Goal: Task Accomplishment & Management: Complete application form

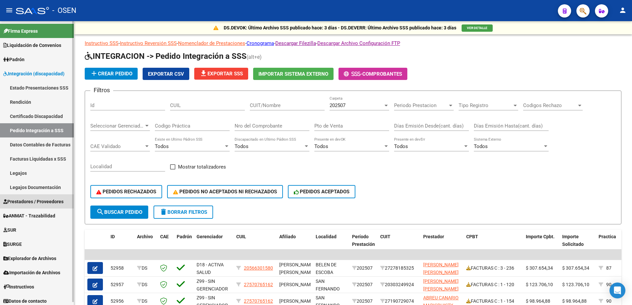
click at [37, 206] on link "Prestadores / Proveedores" at bounding box center [37, 202] width 74 height 14
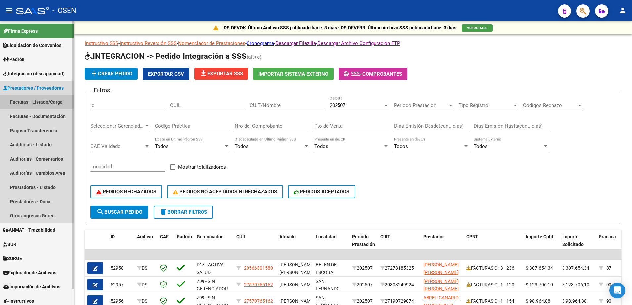
click at [27, 103] on link "Facturas - Listado/Carga" at bounding box center [37, 102] width 74 height 14
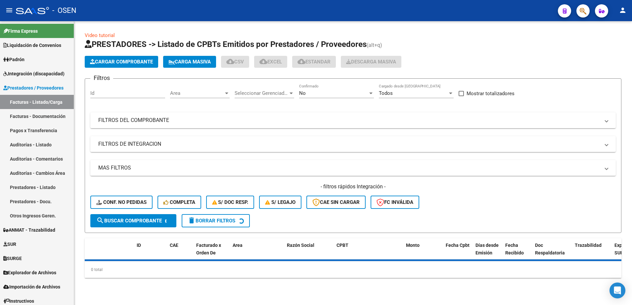
click at [325, 94] on div "No" at bounding box center [333, 93] width 69 height 6
click at [314, 66] on span "Todos" at bounding box center [336, 63] width 75 height 15
click at [311, 119] on mat-panel-title "FILTROS DEL COMPROBANTE" at bounding box center [349, 120] width 502 height 7
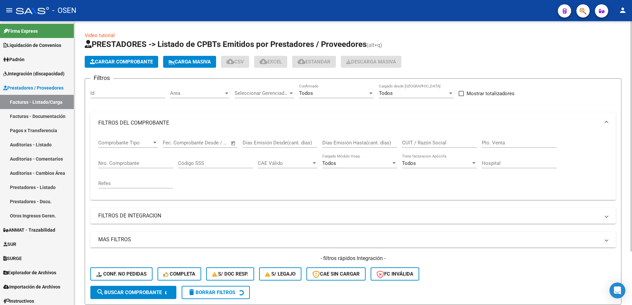
click at [152, 166] on div "Nro. Comprobante" at bounding box center [135, 161] width 75 height 14
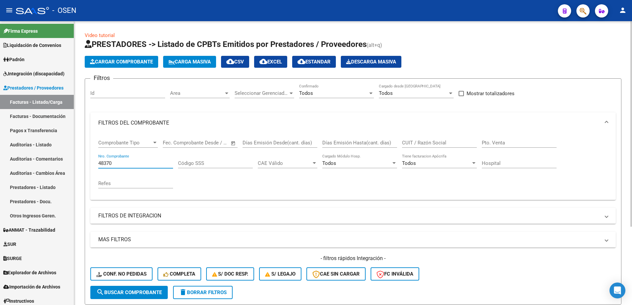
type input "48370"
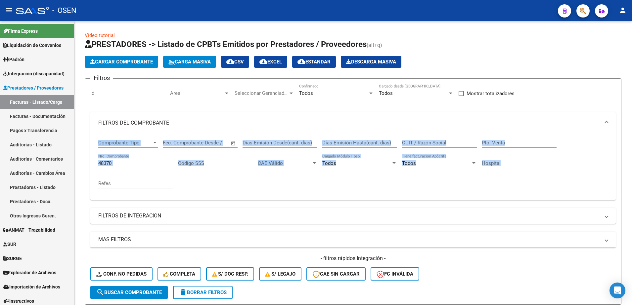
drag, startPoint x: 629, startPoint y: 118, endPoint x: 634, endPoint y: 174, distance: 56.4
click at [632, 174] on html "menu - OSEN person Firma Express Liquidación de Convenios SSS - Sur Padrón Afil…" at bounding box center [316, 152] width 632 height 305
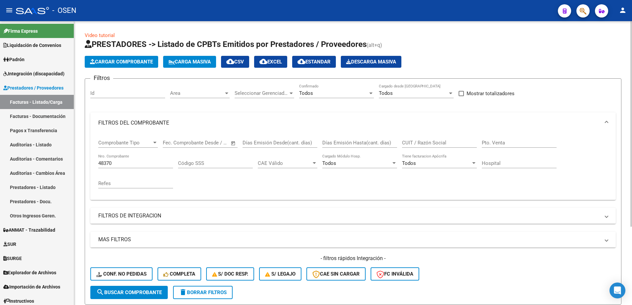
drag, startPoint x: 634, startPoint y: 174, endPoint x: 613, endPoint y: 57, distance: 119.3
click at [613, 57] on div "Cargar Comprobante Carga Masiva cloud_download CSV cloud_download EXCEL cloud_d…" at bounding box center [353, 62] width 537 height 12
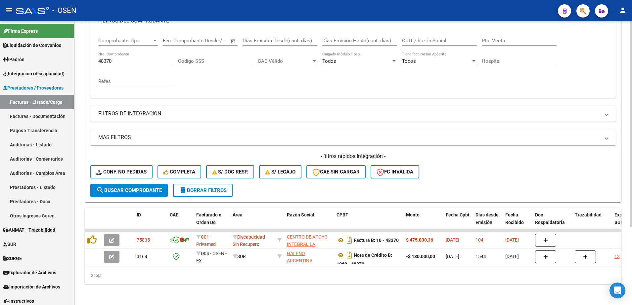
scroll to position [109, 0]
click at [632, 155] on html "menu - OSEN person Firma Express Liquidación de Convenios SSS - Sur Padrón Afil…" at bounding box center [316, 152] width 632 height 305
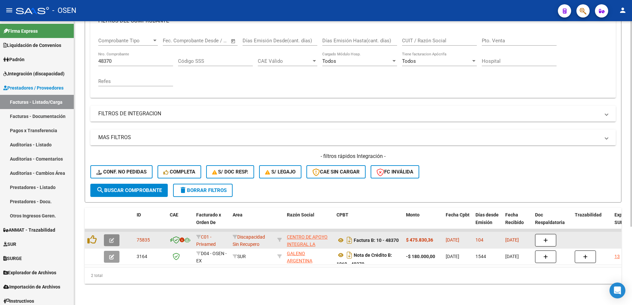
click at [113, 238] on icon "button" at bounding box center [111, 240] width 5 height 5
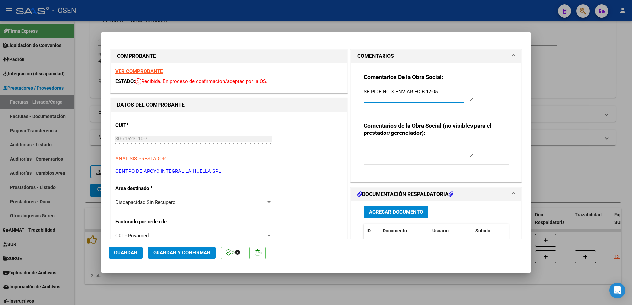
drag, startPoint x: 445, startPoint y: 94, endPoint x: 338, endPoint y: 101, distance: 107.8
type textarea "18-8 se adj nc"
click at [402, 213] on span "Agregar Documento" at bounding box center [396, 213] width 54 height 6
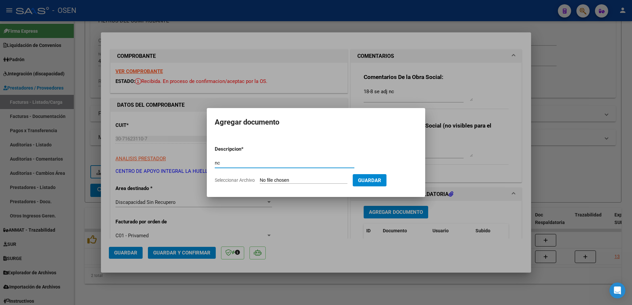
type input "nc"
click at [260, 178] on input "Seleccionar Archivo" at bounding box center [304, 181] width 88 height 6
type input "C:\fakepath\NC LUCERO PINOLA VALENTINO AGUSTIN nc 04.pdf"
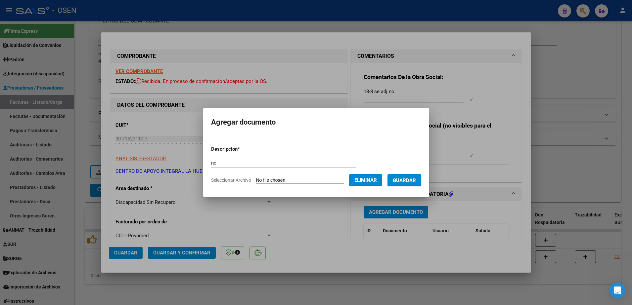
click at [407, 183] on span "Guardar" at bounding box center [404, 181] width 23 height 6
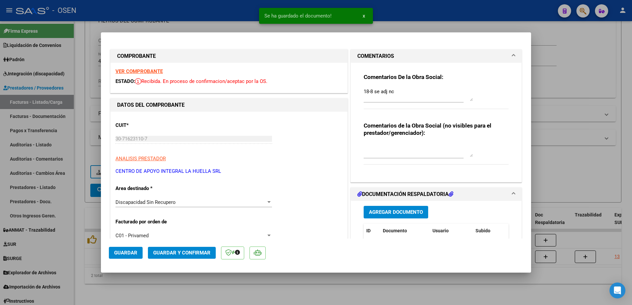
click at [142, 69] on strong "VER COMPROBANTE" at bounding box center [139, 72] width 47 height 6
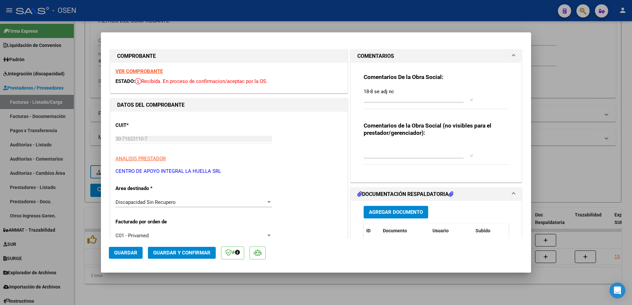
click at [167, 249] on button "Guardar y Confirmar" at bounding box center [182, 253] width 68 height 12
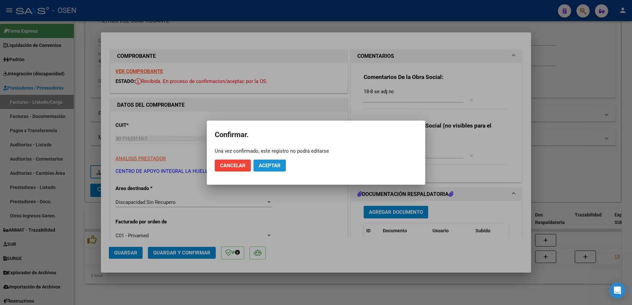
click at [266, 166] on span "Aceptar" at bounding box center [270, 166] width 22 height 6
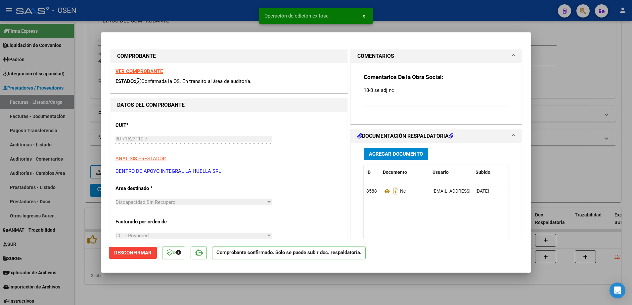
click at [210, 290] on div at bounding box center [316, 152] width 632 height 305
type input "$ 0,00"
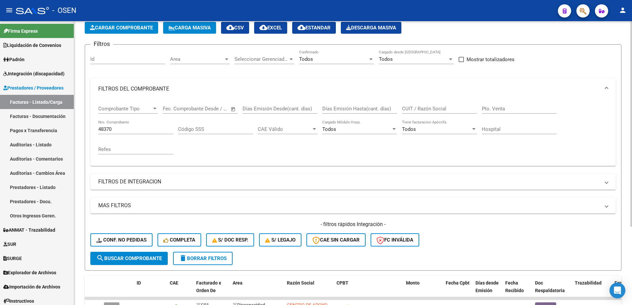
scroll to position [27, 0]
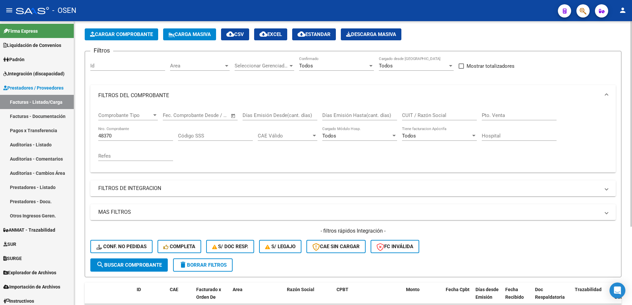
click at [631, 49] on div at bounding box center [632, 145] width 2 height 206
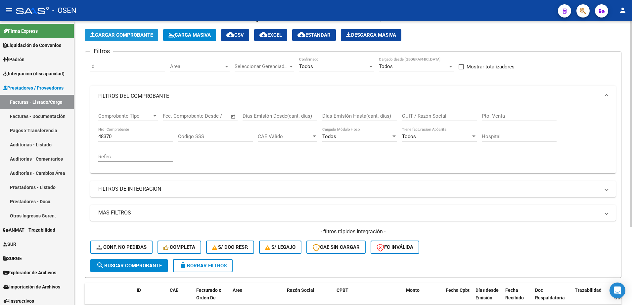
click at [149, 36] on span "Cargar Comprobante" at bounding box center [121, 35] width 63 height 6
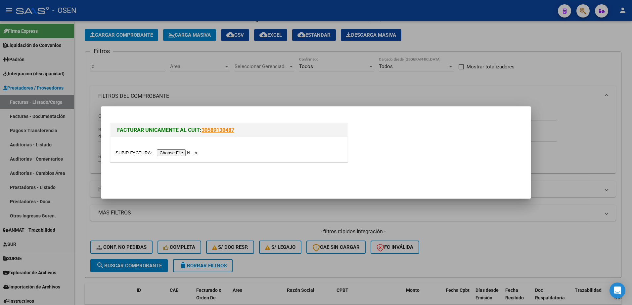
click at [187, 153] on input "file" at bounding box center [158, 153] width 84 height 7
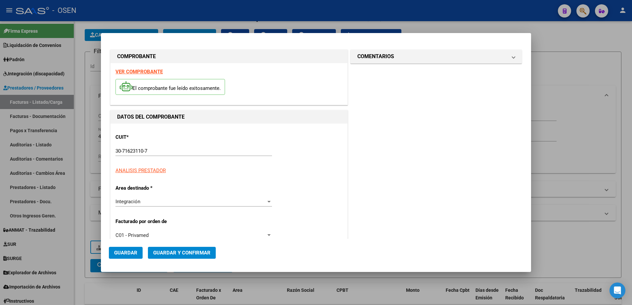
type input "$ 475.830,36"
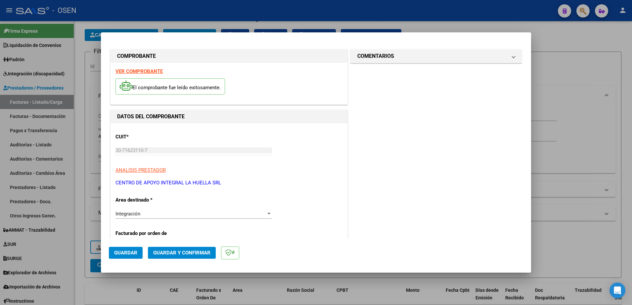
click at [153, 213] on div "Integración" at bounding box center [191, 214] width 151 height 6
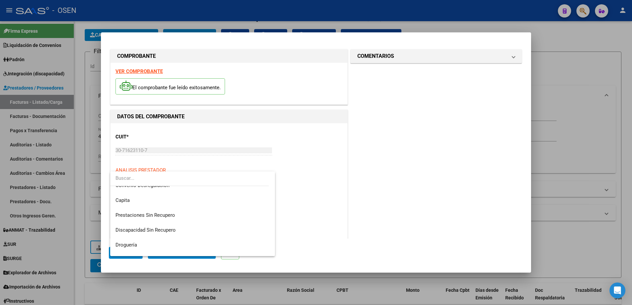
scroll to position [84, 0]
click at [182, 226] on span "Discapacidad Sin Recupero" at bounding box center [193, 228] width 154 height 15
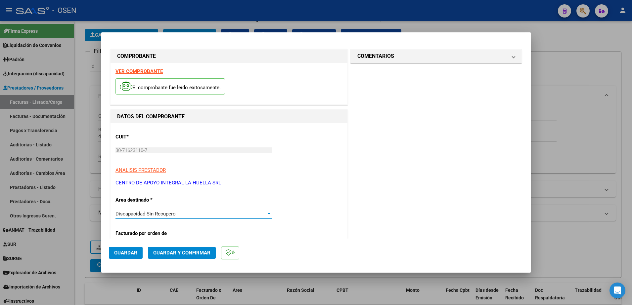
click at [128, 250] on span "Guardar" at bounding box center [125, 253] width 23 height 6
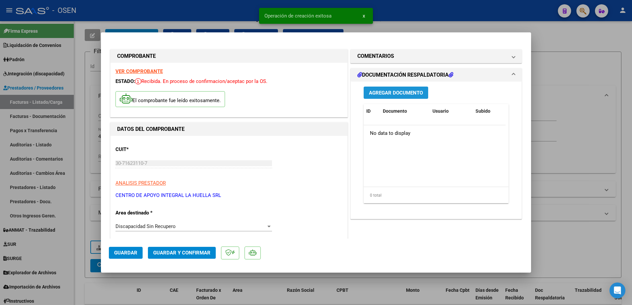
click at [386, 95] on span "Agregar Documento" at bounding box center [396, 93] width 54 height 6
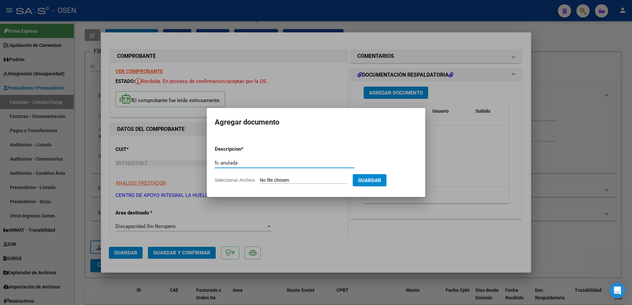
type input "fc anulada"
click at [310, 179] on input "Seleccionar Archivo" at bounding box center [304, 181] width 88 height 6
type input "C:\fakepath\fc48370.pdf"
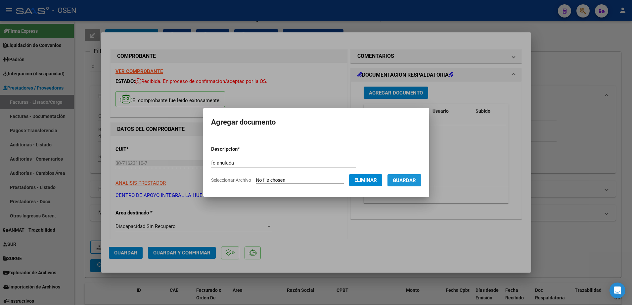
click at [408, 175] on button "Guardar" at bounding box center [405, 180] width 34 height 12
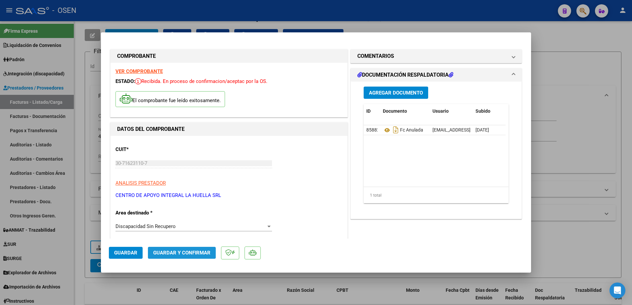
click at [172, 252] on span "Guardar y Confirmar" at bounding box center [181, 253] width 57 height 6
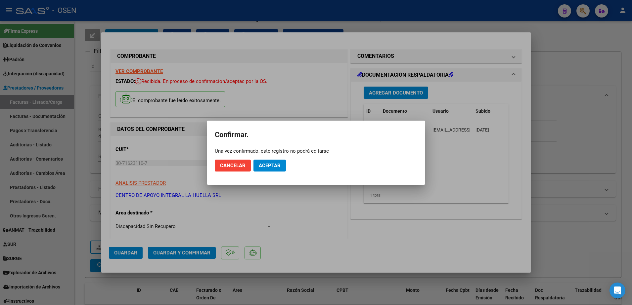
click at [277, 158] on mat-dialog-actions "Cancelar Aceptar" at bounding box center [316, 166] width 203 height 23
click at [276, 164] on span "Aceptar" at bounding box center [270, 166] width 22 height 6
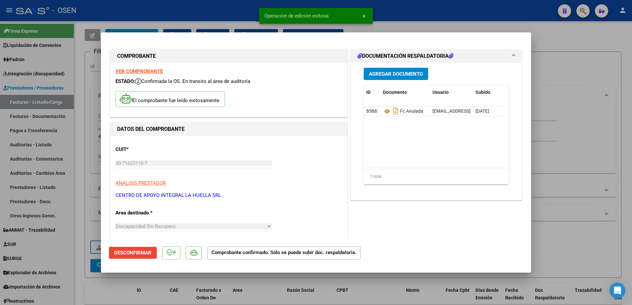
click at [80, 190] on div at bounding box center [316, 152] width 632 height 305
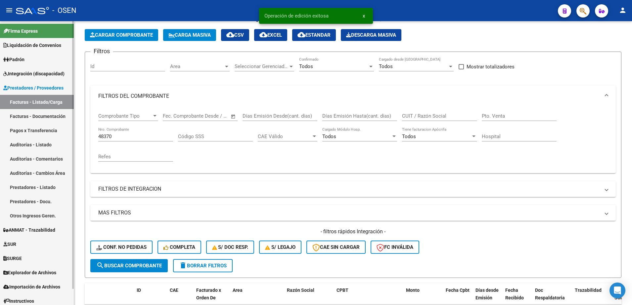
click at [36, 147] on link "Auditorías - Listado" at bounding box center [37, 145] width 74 height 14
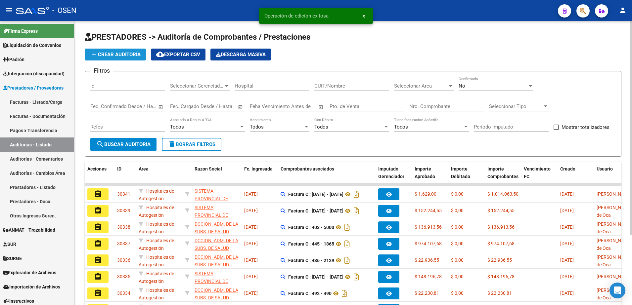
click at [113, 51] on button "add Crear Auditoría" at bounding box center [115, 55] width 61 height 12
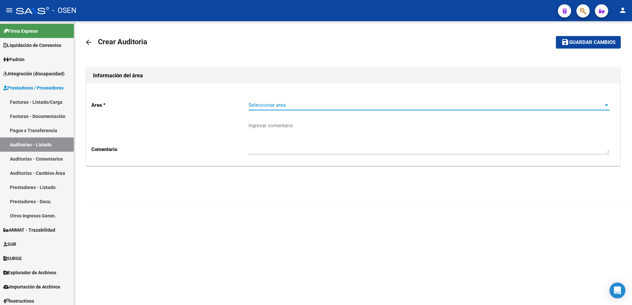
click at [272, 104] on span "Seleccionar area" at bounding box center [426, 105] width 355 height 6
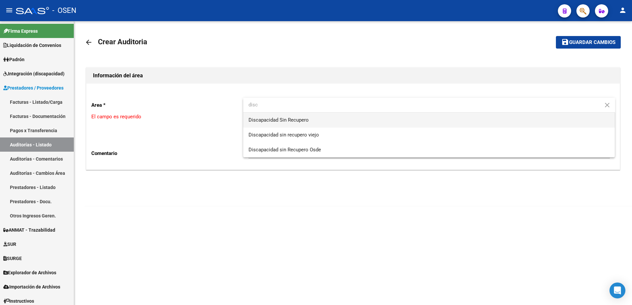
type input "disc"
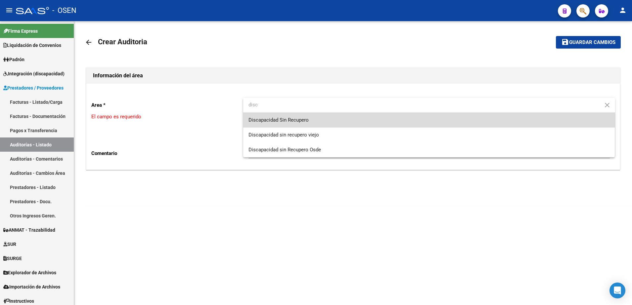
click at [284, 123] on span "Discapacidad Sin Recupero" at bounding box center [429, 120] width 361 height 15
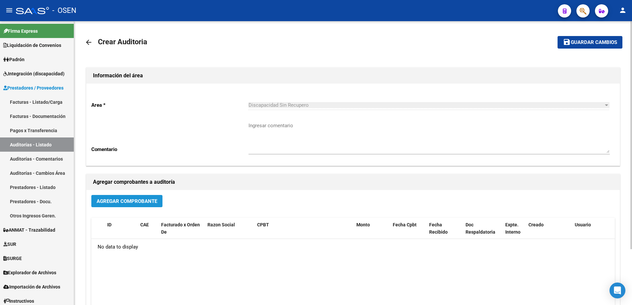
click at [146, 204] on span "Agregar Comprobante" at bounding box center [127, 202] width 61 height 6
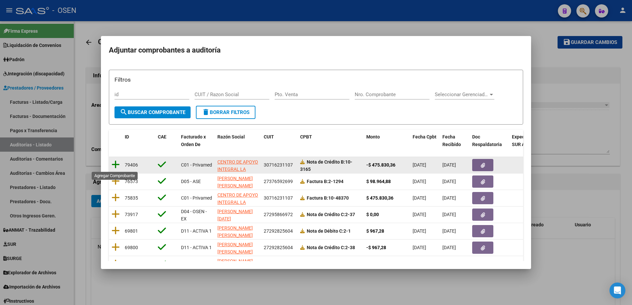
click at [114, 166] on icon at bounding box center [116, 164] width 8 height 9
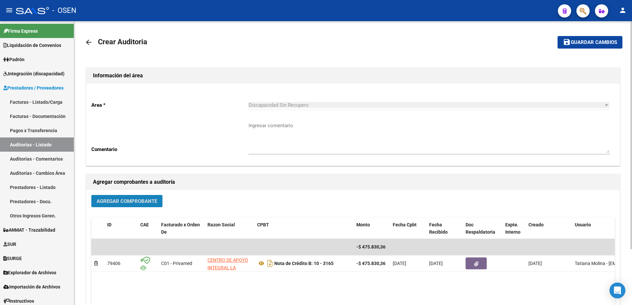
click at [118, 199] on span "Agregar Comprobante" at bounding box center [127, 202] width 61 height 6
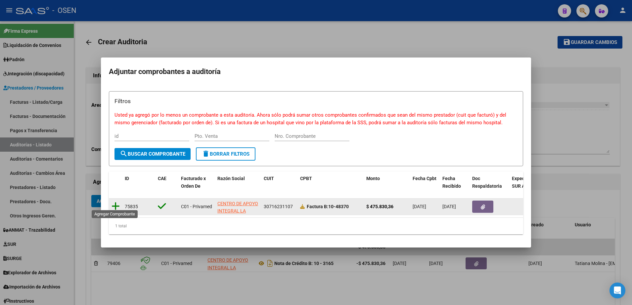
click at [116, 202] on icon at bounding box center [116, 206] width 8 height 9
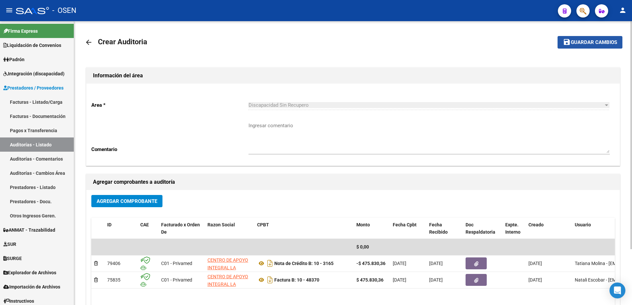
click at [582, 40] on span "Guardar cambios" at bounding box center [594, 43] width 46 height 6
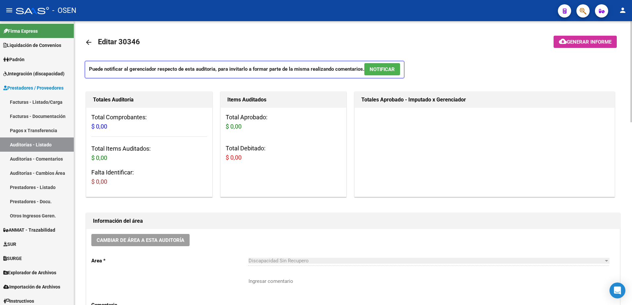
drag, startPoint x: 630, startPoint y: 107, endPoint x: 632, endPoint y: 186, distance: 79.1
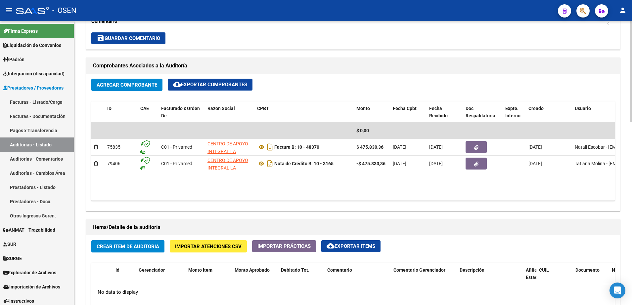
scroll to position [279, 0]
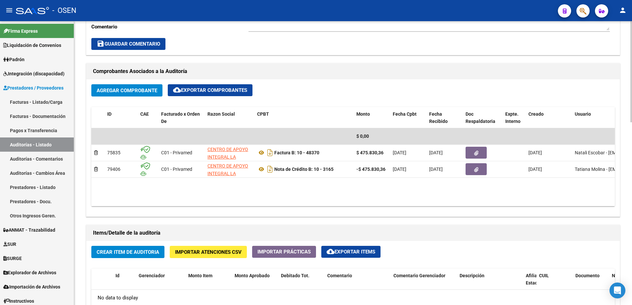
click at [632, 151] on html "menu - OSEN person Firma Express Liquidación de Convenios SSS - Sur Padrón Afil…" at bounding box center [316, 152] width 632 height 305
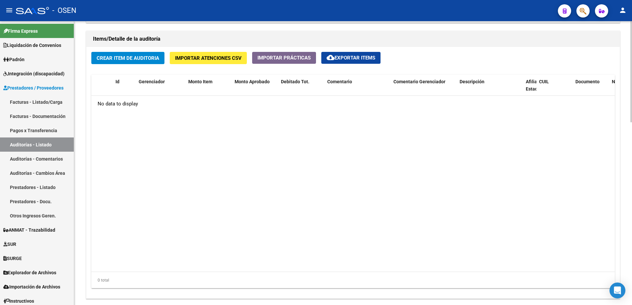
scroll to position [514, 0]
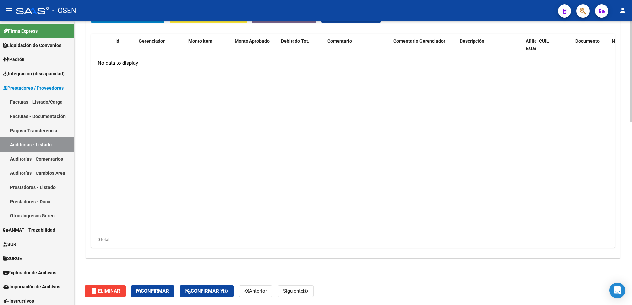
click at [632, 246] on html "menu - OSEN person Firma Express Liquidación de Convenios SSS - Sur Padrón Afil…" at bounding box center [316, 152] width 632 height 305
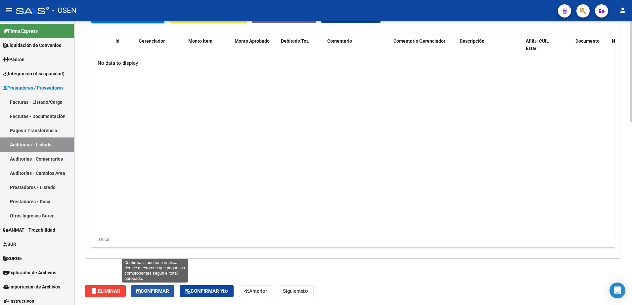
click at [163, 292] on span "Confirmar" at bounding box center [152, 292] width 33 height 6
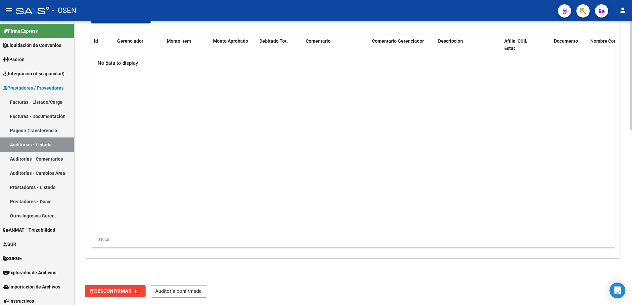
type input "202508"
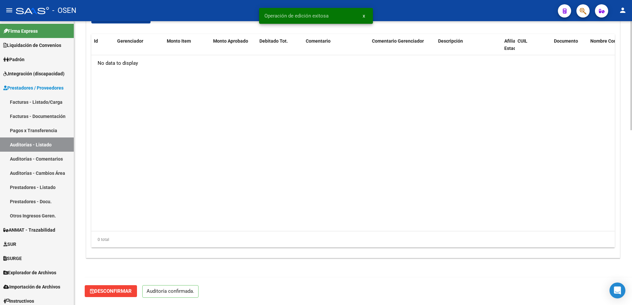
click at [272, 213] on datatable-body "No data to display" at bounding box center [353, 143] width 524 height 176
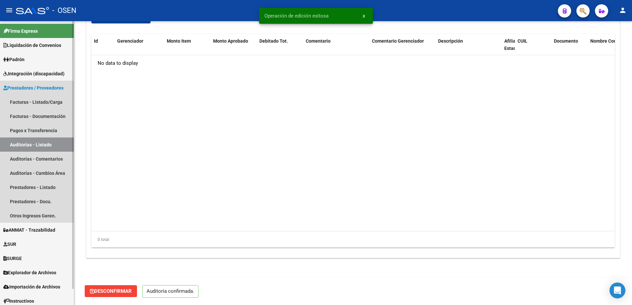
click at [32, 148] on link "Auditorías - Listado" at bounding box center [37, 145] width 74 height 14
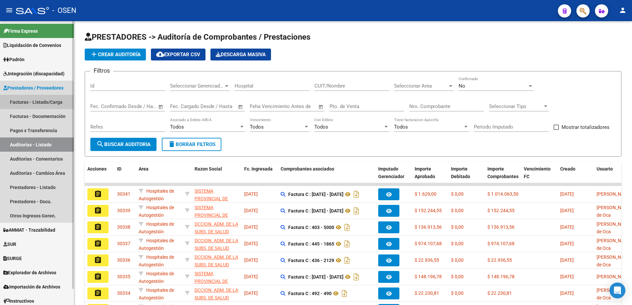
click at [60, 104] on link "Facturas - Listado/Carga" at bounding box center [37, 102] width 74 height 14
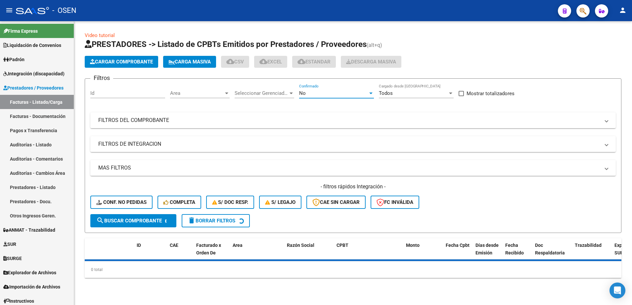
click at [316, 90] on div "No" at bounding box center [333, 93] width 69 height 6
click at [315, 63] on span "Todos" at bounding box center [336, 63] width 75 height 15
click at [292, 124] on mat-panel-title "FILTROS DEL COMPROBANTE" at bounding box center [349, 120] width 502 height 7
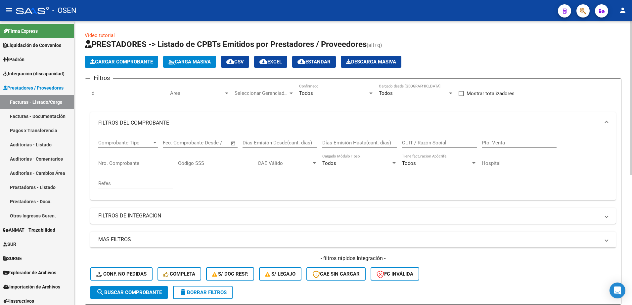
click at [150, 161] on input "Nro. Comprobante" at bounding box center [135, 164] width 75 height 6
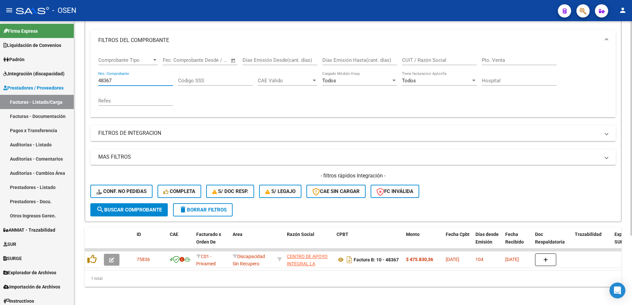
scroll to position [92, 0]
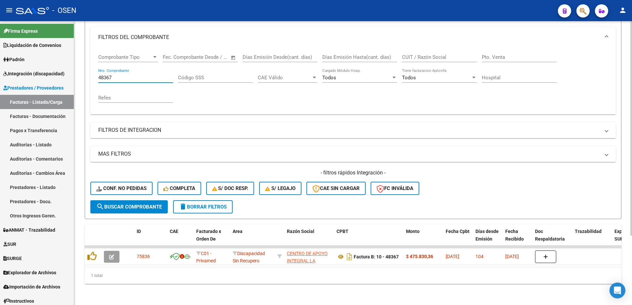
click at [632, 201] on html "menu - OSEN person Firma Express Liquidación de Convenios SSS - Sur Padrón Afil…" at bounding box center [316, 152] width 632 height 305
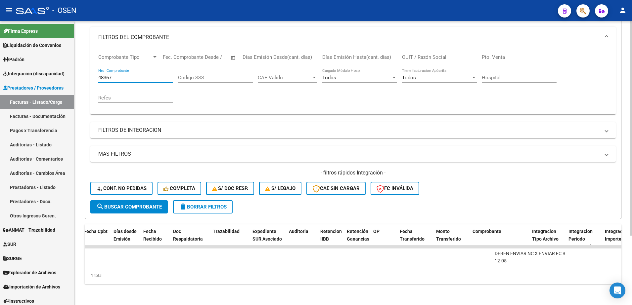
scroll to position [0, 0]
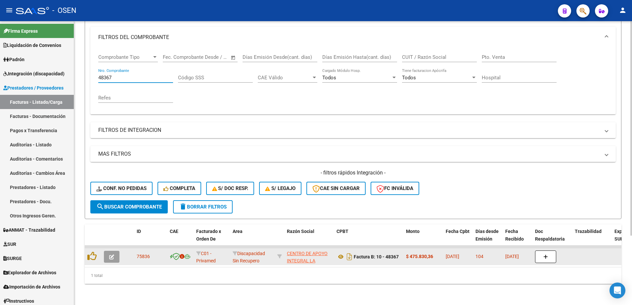
type input "48367"
click at [113, 255] on icon "button" at bounding box center [111, 257] width 5 height 5
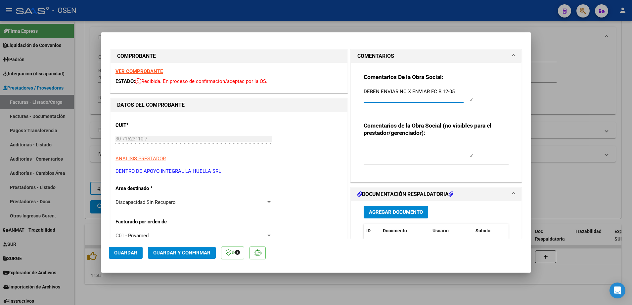
drag, startPoint x: 453, startPoint y: 94, endPoint x: 264, endPoint y: 102, distance: 189.1
type textarea "18-8 SE ADJ NC"
click at [391, 211] on span "Agregar Documento" at bounding box center [396, 213] width 54 height 6
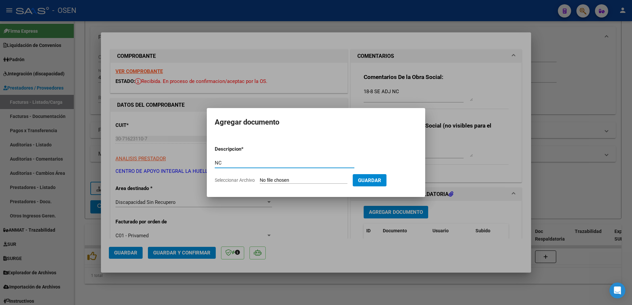
type input "NC"
click at [260, 178] on input "Seleccionar Archivo" at bounding box center [304, 181] width 88 height 6
type input "C:\fakepath\NC HERRERA TEO BENJAMIN nc 04.pdf"
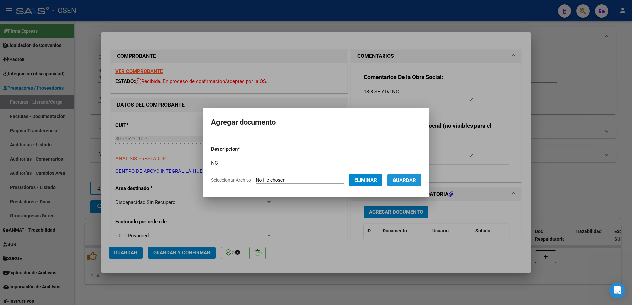
click at [411, 180] on span "Guardar" at bounding box center [404, 181] width 23 height 6
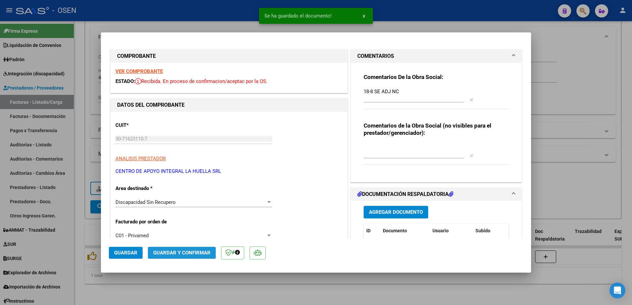
click at [172, 251] on span "Guardar y Confirmar" at bounding box center [181, 253] width 57 height 6
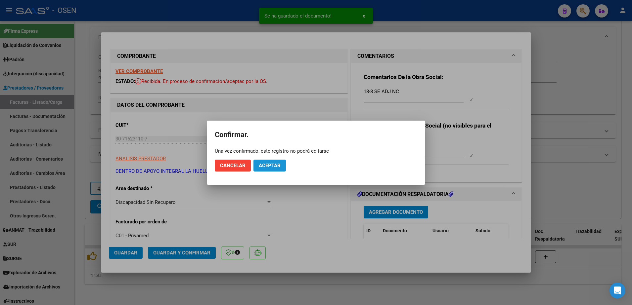
click at [270, 166] on span "Aceptar" at bounding box center [270, 166] width 22 height 6
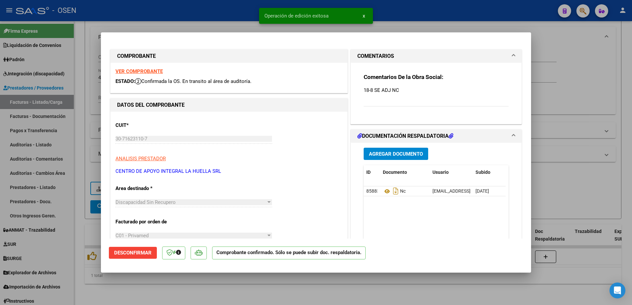
click at [179, 293] on div at bounding box center [316, 152] width 632 height 305
type input "$ 0,00"
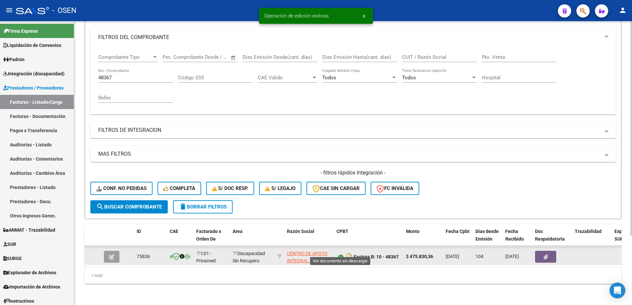
click at [342, 253] on icon at bounding box center [341, 257] width 9 height 8
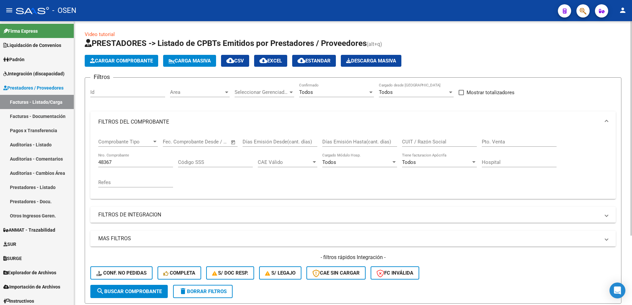
click at [632, 62] on html "menu - OSEN person Firma Express Liquidación de Convenios SSS - Sur Padrón Afil…" at bounding box center [316, 152] width 632 height 305
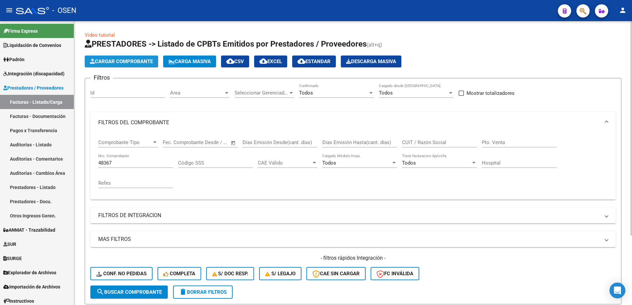
click at [136, 56] on button "Cargar Comprobante" at bounding box center [121, 62] width 73 height 12
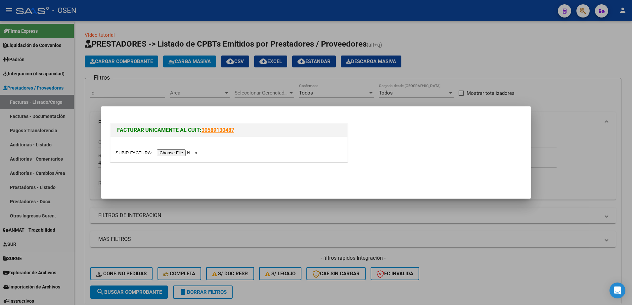
click at [185, 155] on input "file" at bounding box center [158, 153] width 84 height 7
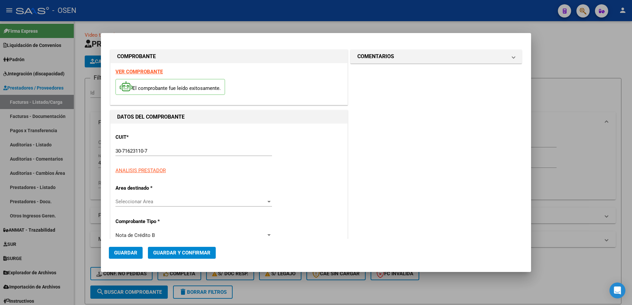
type input "$ 475.830,36"
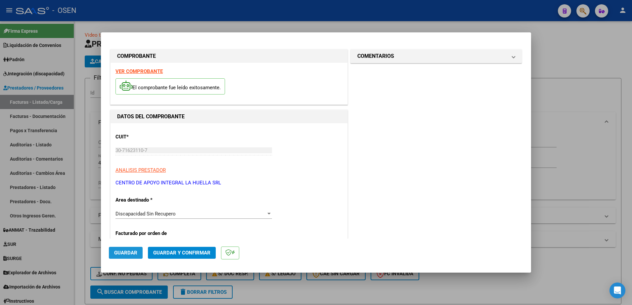
click at [133, 252] on span "Guardar" at bounding box center [125, 253] width 23 height 6
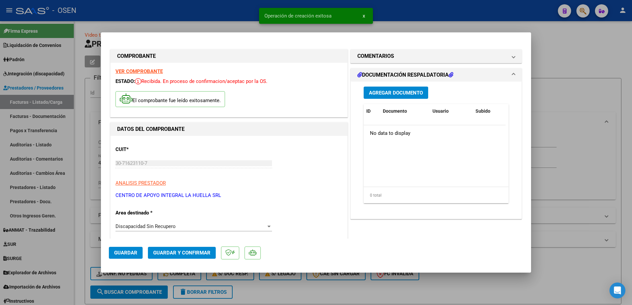
click at [388, 92] on span "Agregar Documento" at bounding box center [396, 93] width 54 height 6
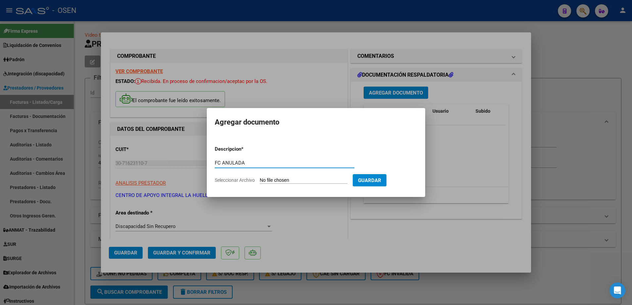
type input "FC ANULADA"
click at [260, 178] on input "Seleccionar Archivo" at bounding box center [304, 181] width 88 height 6
type input "C:\fakepath\FC48367.pdf"
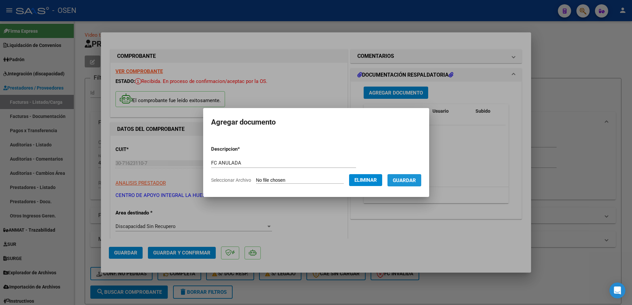
click at [409, 184] on button "Guardar" at bounding box center [405, 180] width 34 height 12
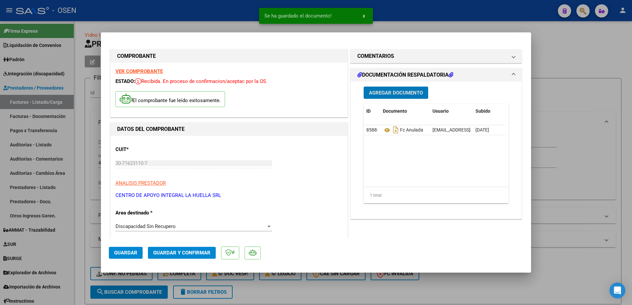
click at [182, 258] on button "Guardar y Confirmar" at bounding box center [182, 253] width 68 height 12
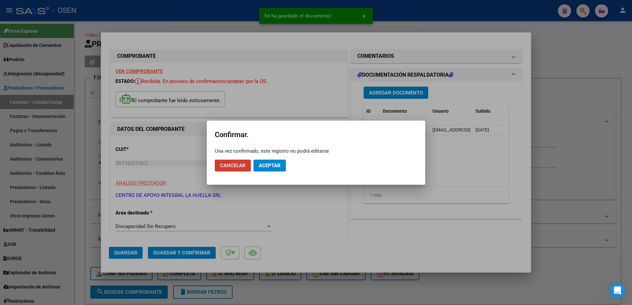
click at [272, 167] on span "Aceptar" at bounding box center [270, 166] width 22 height 6
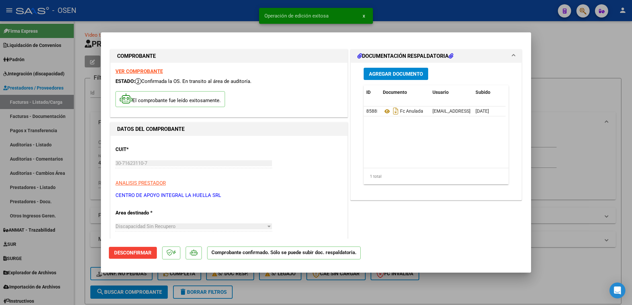
click at [79, 204] on div at bounding box center [316, 152] width 632 height 305
type input "$ 0,00"
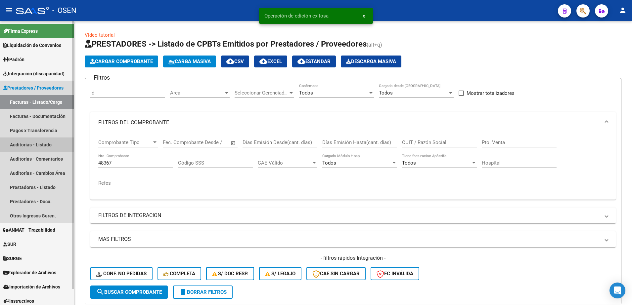
click at [28, 145] on link "Auditorías - Listado" at bounding box center [37, 145] width 74 height 14
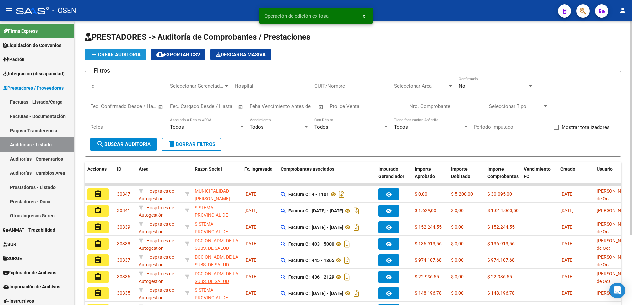
click at [115, 52] on span "add Crear Auditoría" at bounding box center [115, 55] width 51 height 6
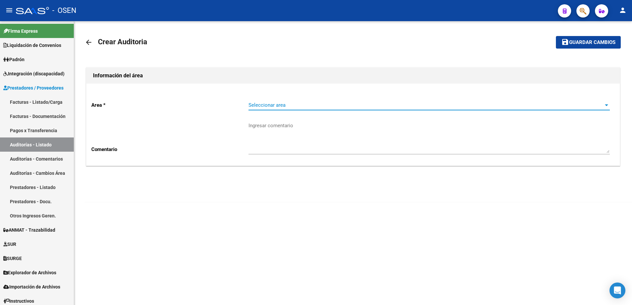
click at [302, 105] on span "Seleccionar area" at bounding box center [426, 105] width 355 height 6
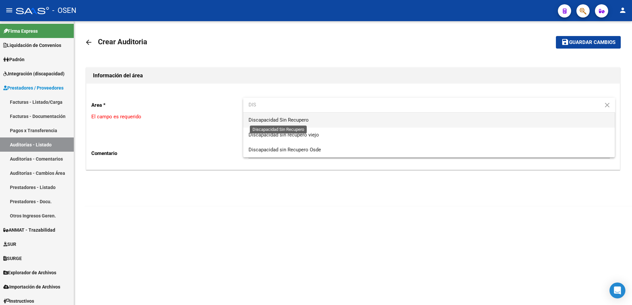
type input "DIS"
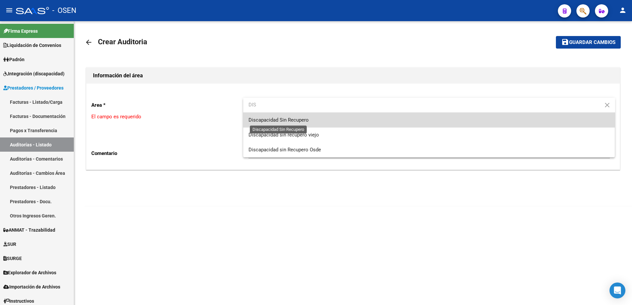
click at [300, 119] on span "Discapacidad Sin Recupero" at bounding box center [279, 120] width 60 height 6
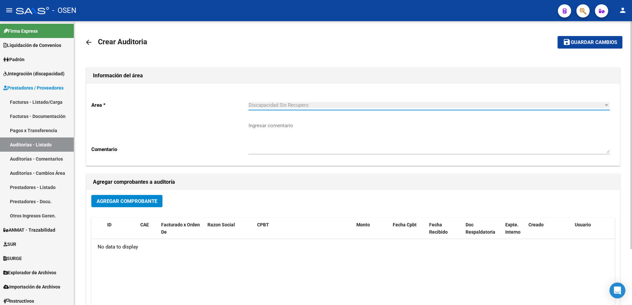
click at [135, 199] on span "Agregar Comprobante" at bounding box center [127, 202] width 61 height 6
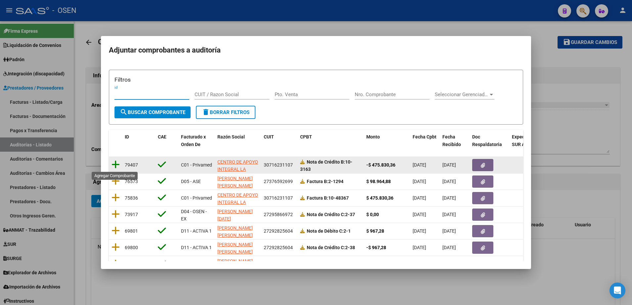
click at [116, 165] on icon at bounding box center [116, 164] width 8 height 9
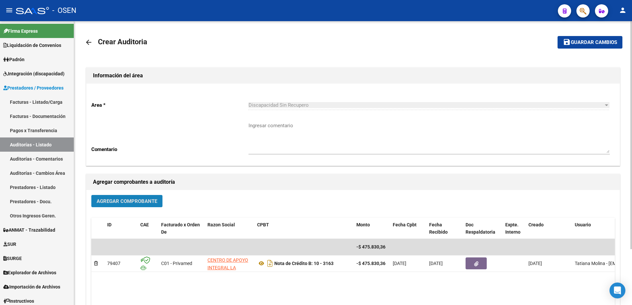
click at [120, 204] on span "Agregar Comprobante" at bounding box center [127, 202] width 61 height 6
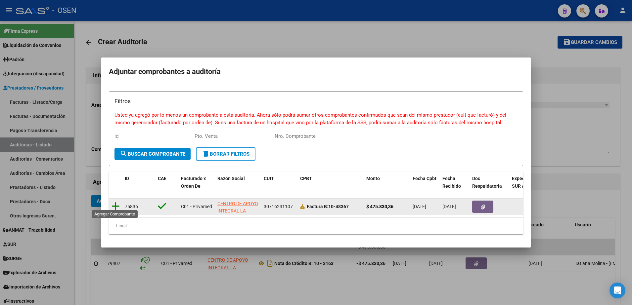
click at [114, 202] on icon at bounding box center [116, 206] width 8 height 9
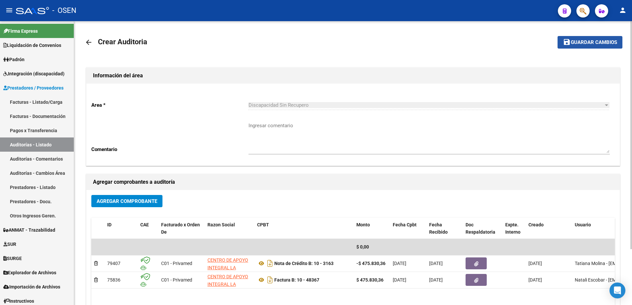
click at [608, 36] on button "save Guardar cambios" at bounding box center [590, 42] width 65 height 12
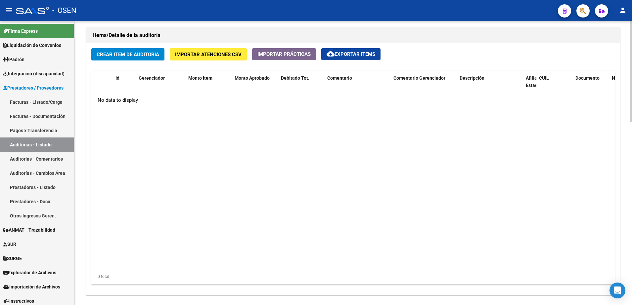
scroll to position [514, 0]
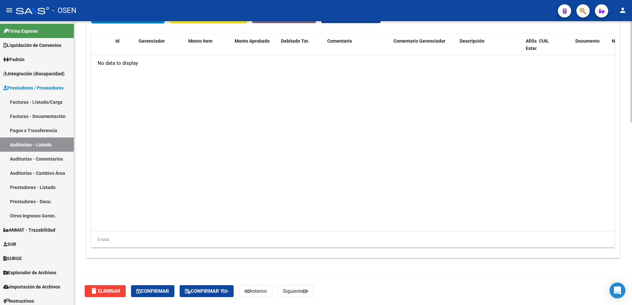
click at [632, 301] on html "menu - OSEN person Firma Express Liquidación de Convenios SSS - Sur Padrón Afil…" at bounding box center [316, 152] width 632 height 305
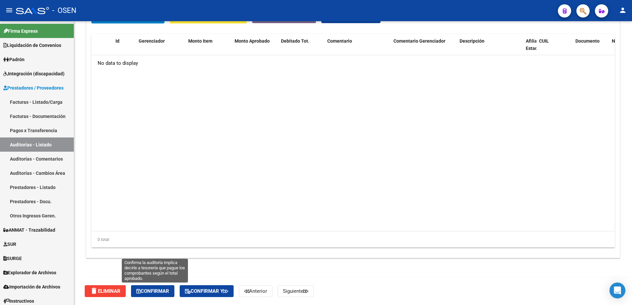
click at [148, 295] on button "Confirmar" at bounding box center [152, 292] width 43 height 12
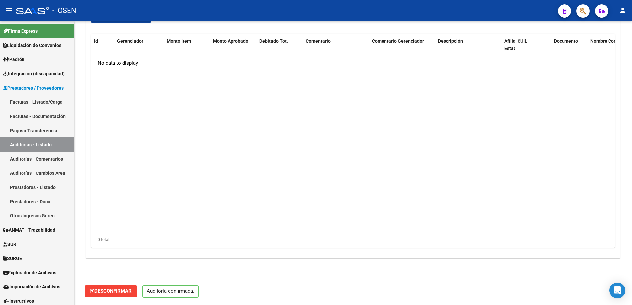
scroll to position [455, 0]
type input "202508"
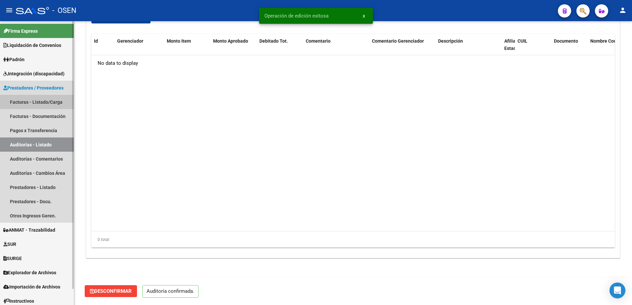
click at [62, 102] on link "Facturas - Listado/Carga" at bounding box center [37, 102] width 74 height 14
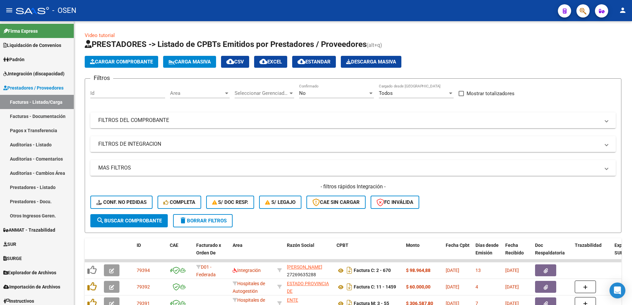
click at [324, 84] on div "No Confirmado" at bounding box center [336, 91] width 75 height 14
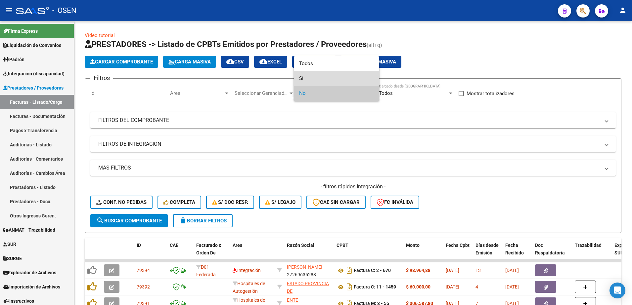
click at [321, 71] on span "Si" at bounding box center [336, 78] width 75 height 15
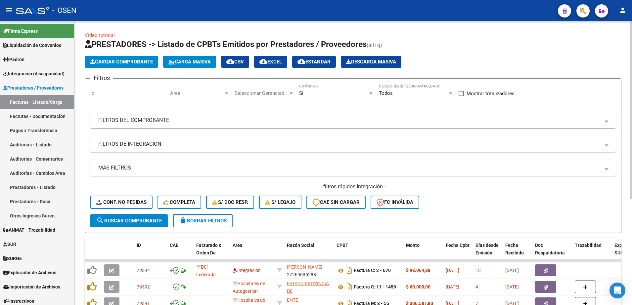
click at [313, 89] on div "Si Confirmado" at bounding box center [336, 91] width 75 height 14
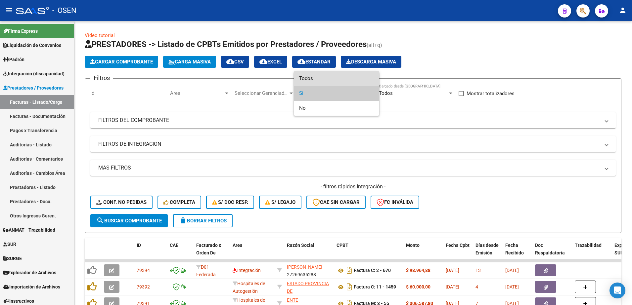
click at [312, 74] on span "Todos" at bounding box center [336, 78] width 75 height 15
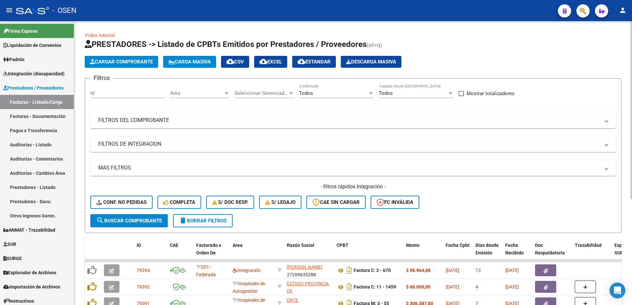
click at [297, 117] on mat-panel-title "FILTROS DEL COMPROBANTE" at bounding box center [349, 120] width 502 height 7
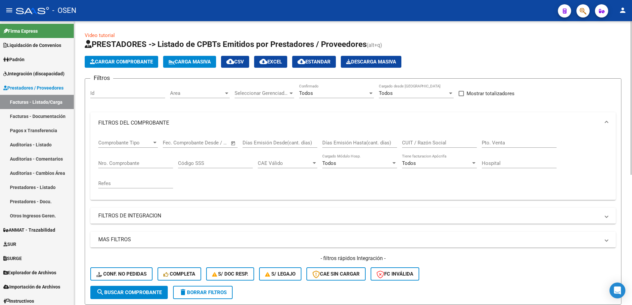
click at [138, 167] on div "Nro. Comprobante" at bounding box center [135, 161] width 75 height 14
type input "3179"
click at [153, 288] on button "search Buscar Comprobante" at bounding box center [128, 292] width 77 height 13
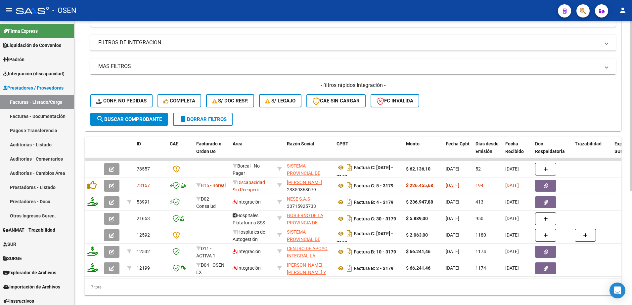
scroll to position [191, 0]
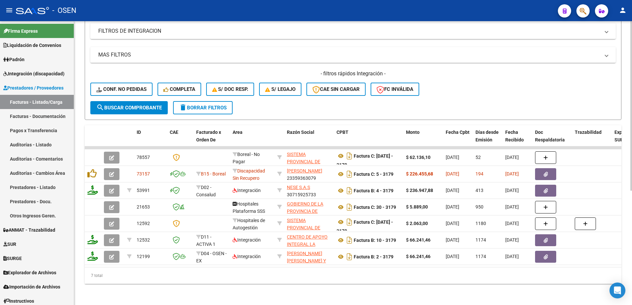
click at [632, 189] on html "menu - OSEN person Firma Express Liquidación de Convenios SSS - Sur Padrón Afil…" at bounding box center [316, 152] width 632 height 305
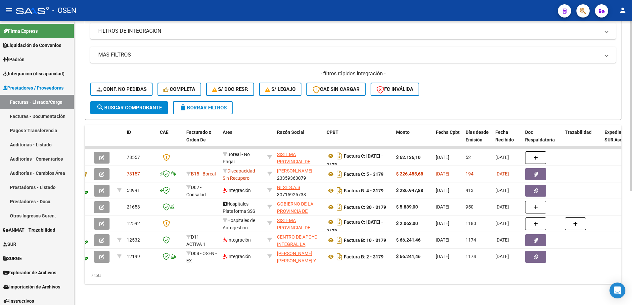
scroll to position [0, 0]
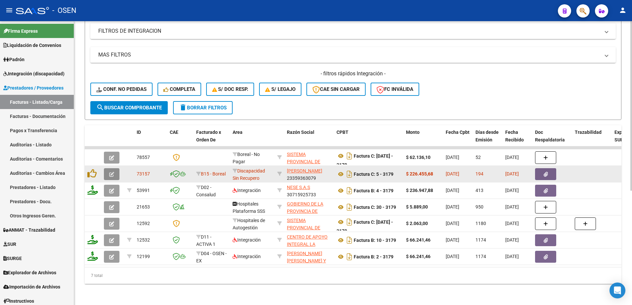
click at [110, 172] on icon "button" at bounding box center [111, 174] width 5 height 5
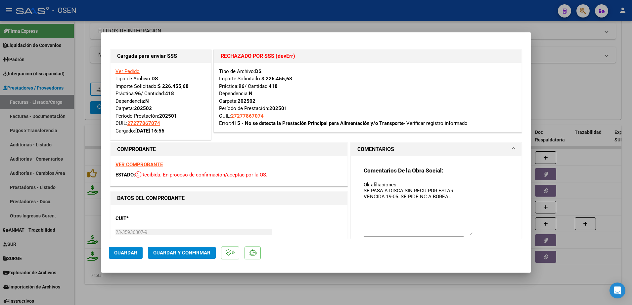
drag, startPoint x: 467, startPoint y: 193, endPoint x: 469, endPoint y: 234, distance: 41.1
click at [469, 234] on textarea "Ok afiliaciones. SE PASA A DISCA SIN RECU POR ESTAR VENCIDA 19-05. SE PIDE NC A…" at bounding box center [418, 208] width 109 height 54
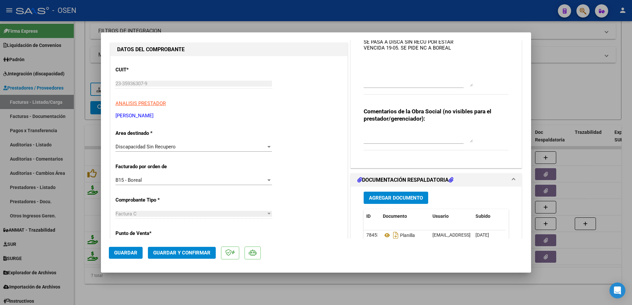
scroll to position [207, 0]
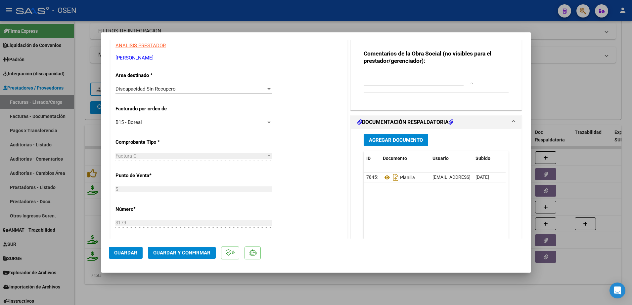
click at [43, 75] on div at bounding box center [316, 152] width 632 height 305
type input "$ 0,00"
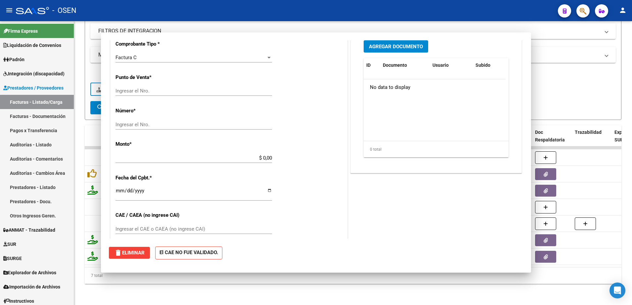
scroll to position [0, 0]
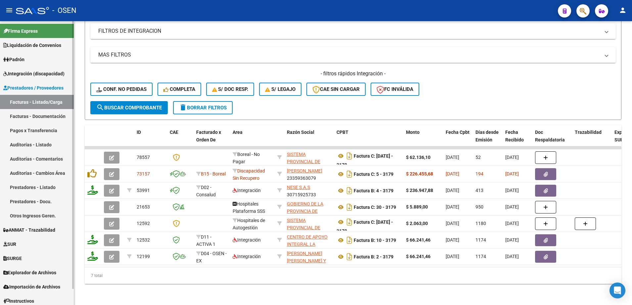
click at [39, 74] on span "Integración (discapacidad)" at bounding box center [33, 73] width 61 height 7
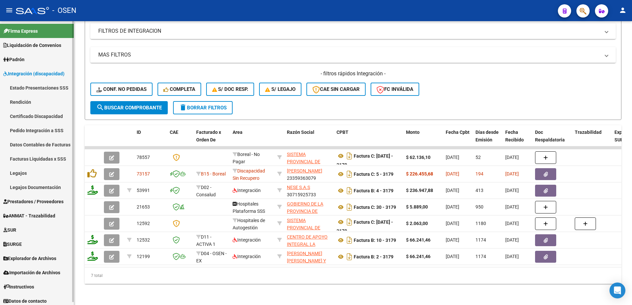
click at [21, 172] on link "Legajos" at bounding box center [37, 173] width 74 height 14
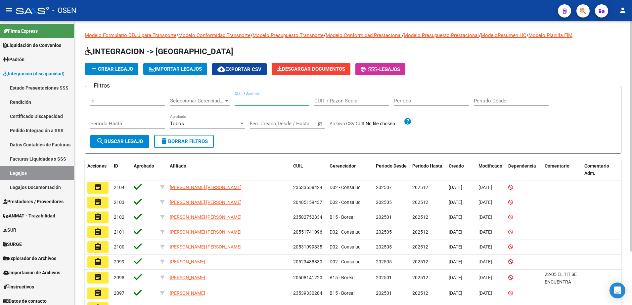
click at [281, 100] on input "CUIL / Apellido" at bounding box center [272, 101] width 75 height 6
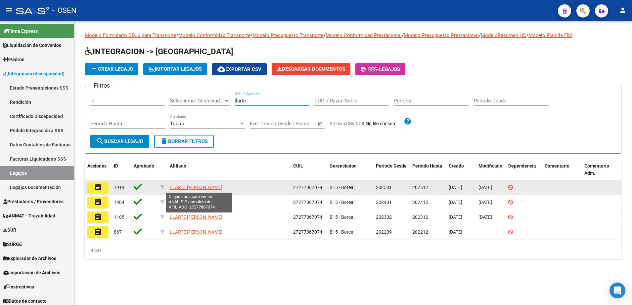
type input "llarte"
click at [211, 189] on span "LLARTE MARIANA LOURDES" at bounding box center [196, 187] width 53 height 5
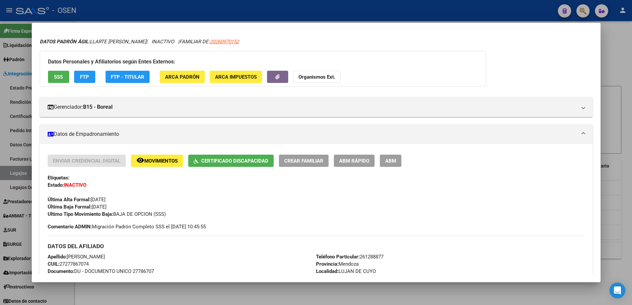
scroll to position [8, 0]
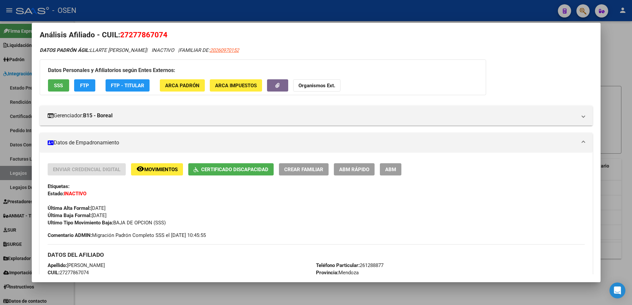
click at [51, 87] on button "SSS" at bounding box center [58, 85] width 21 height 12
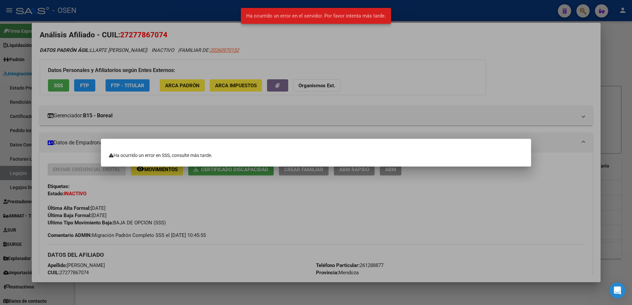
click at [51, 87] on div at bounding box center [316, 152] width 632 height 305
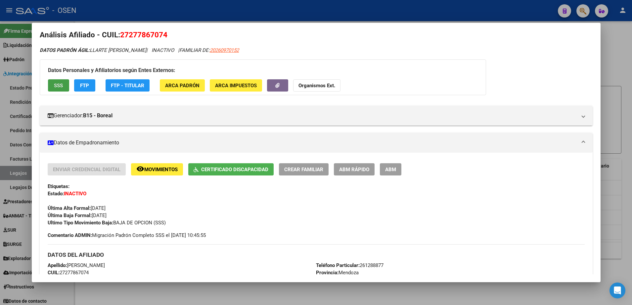
click at [57, 88] on span "SSS" at bounding box center [58, 86] width 9 height 6
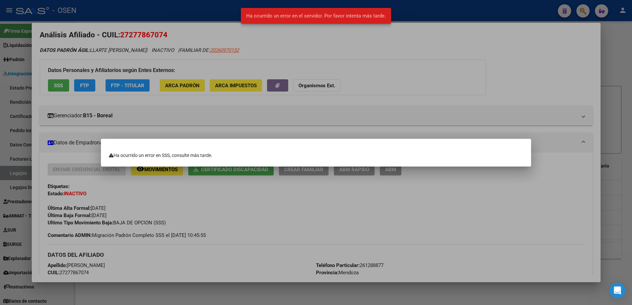
click at [161, 208] on div at bounding box center [316, 152] width 632 height 305
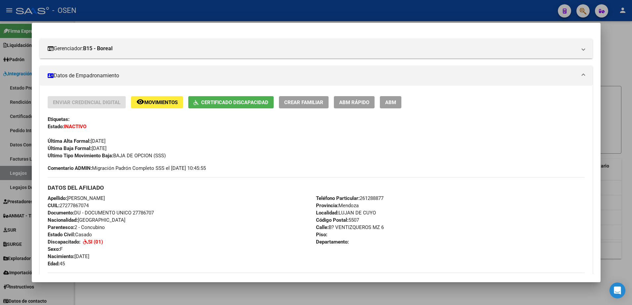
scroll to position [0, 0]
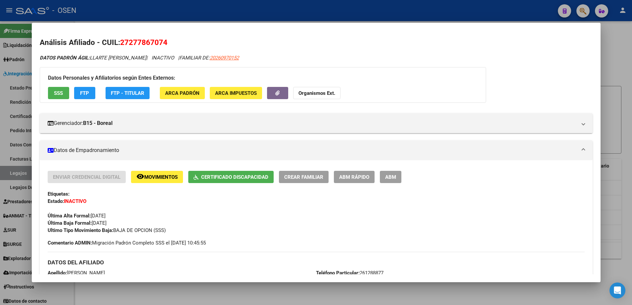
click at [614, 70] on div at bounding box center [316, 152] width 632 height 305
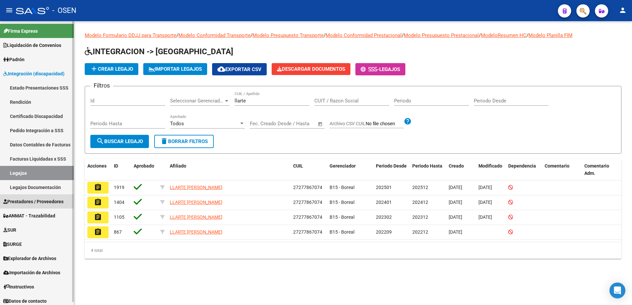
click at [28, 204] on span "Prestadores / Proveedores" at bounding box center [33, 201] width 60 height 7
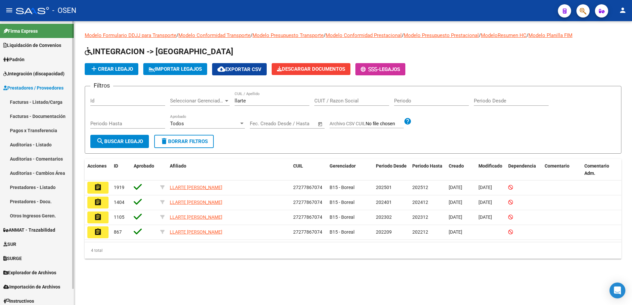
click at [45, 98] on link "Facturas - Listado/Carga" at bounding box center [37, 102] width 74 height 14
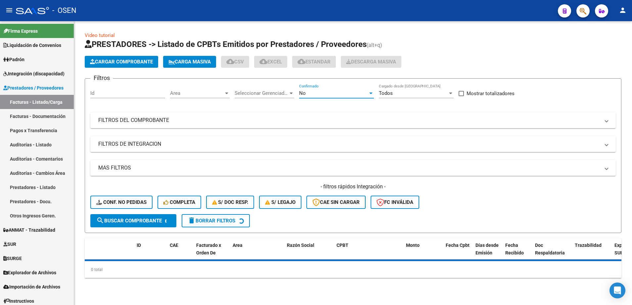
click at [329, 94] on div "No" at bounding box center [333, 93] width 69 height 6
click at [320, 66] on span "Todos" at bounding box center [336, 63] width 75 height 15
click at [163, 122] on mat-panel-title "FILTROS DEL COMPROBANTE" at bounding box center [349, 120] width 502 height 7
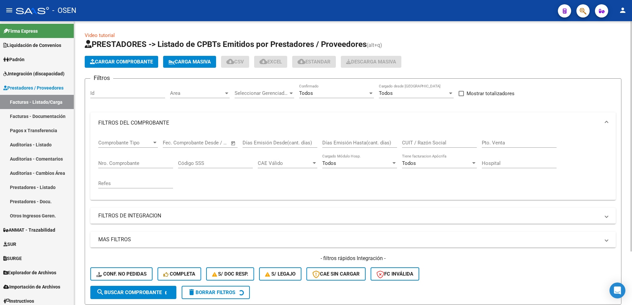
click at [127, 167] on div "Nro. Comprobante" at bounding box center [135, 161] width 75 height 14
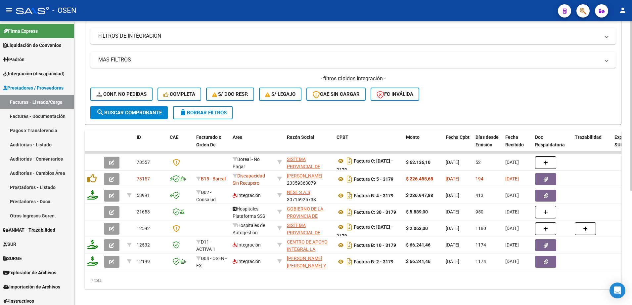
scroll to position [191, 0]
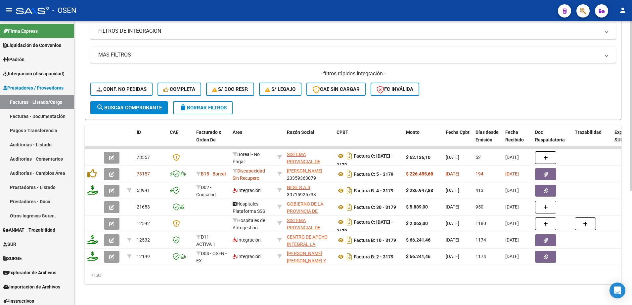
click at [631, 232] on div at bounding box center [632, 221] width 2 height 170
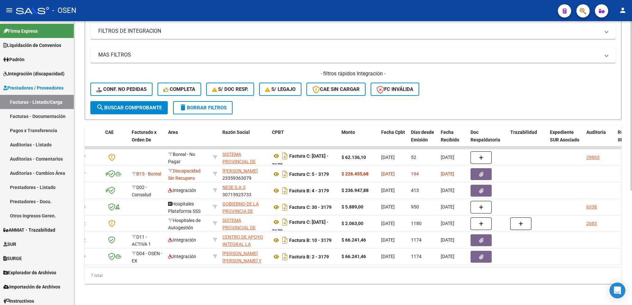
scroll to position [0, 0]
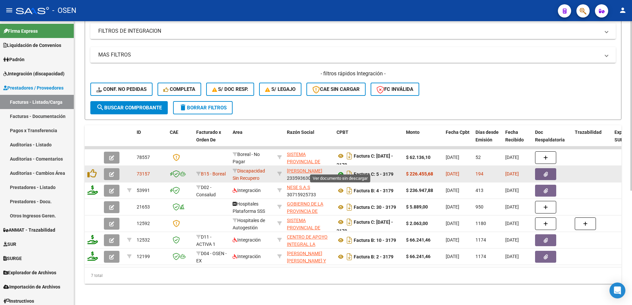
type input "3179"
click at [341, 170] on icon at bounding box center [341, 174] width 9 height 8
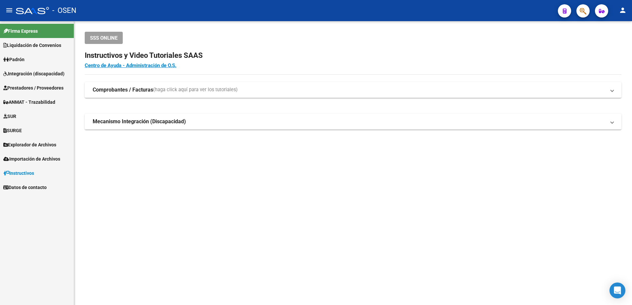
click at [55, 75] on span "Integración (discapacidad)" at bounding box center [33, 73] width 61 height 7
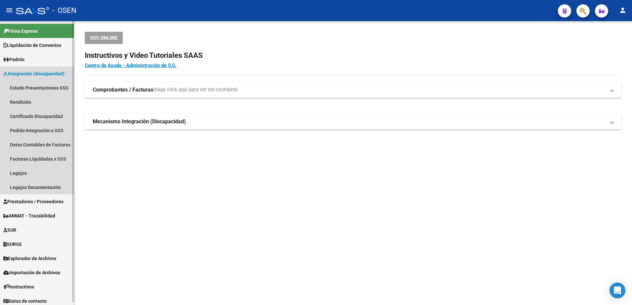
click at [52, 74] on span "Integración (discapacidad)" at bounding box center [33, 73] width 61 height 7
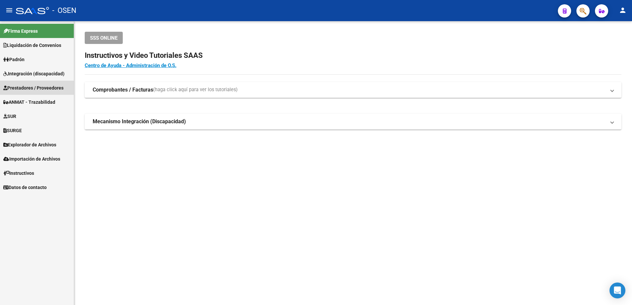
click at [41, 92] on link "Prestadores / Proveedores" at bounding box center [37, 88] width 74 height 14
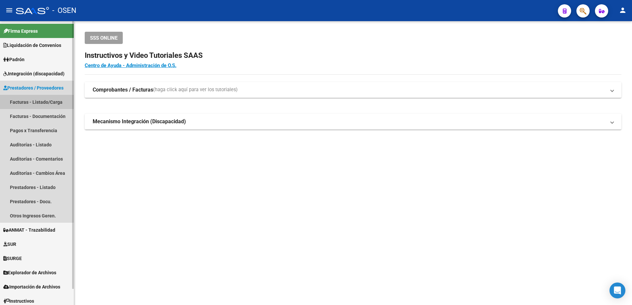
click at [37, 103] on link "Facturas - Listado/Carga" at bounding box center [37, 102] width 74 height 14
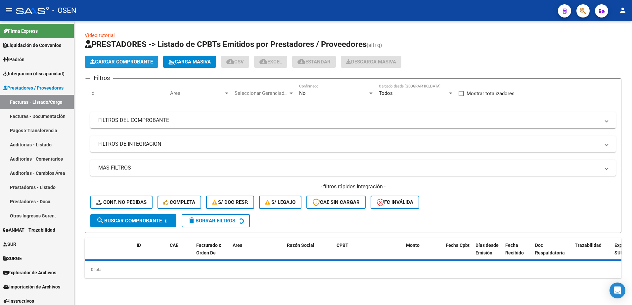
click at [135, 60] on span "Cargar Comprobante" at bounding box center [121, 62] width 63 height 6
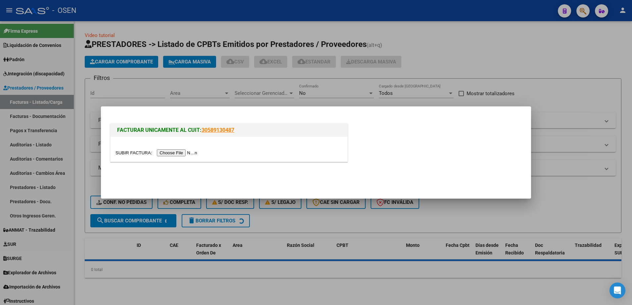
click at [167, 158] on div at bounding box center [229, 149] width 237 height 25
click at [168, 151] on input "file" at bounding box center [158, 153] width 84 height 7
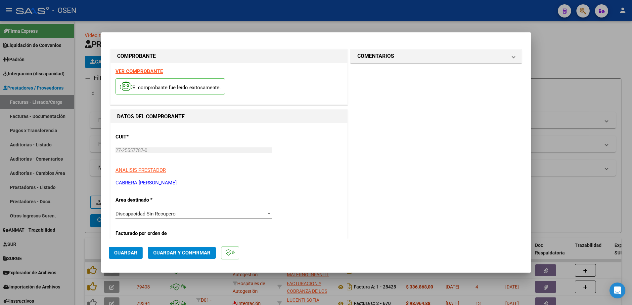
click at [144, 69] on strong "VER COMPROBANTE" at bounding box center [139, 72] width 47 height 6
click at [189, 217] on div "Discapacidad Sin Recupero" at bounding box center [191, 214] width 151 height 6
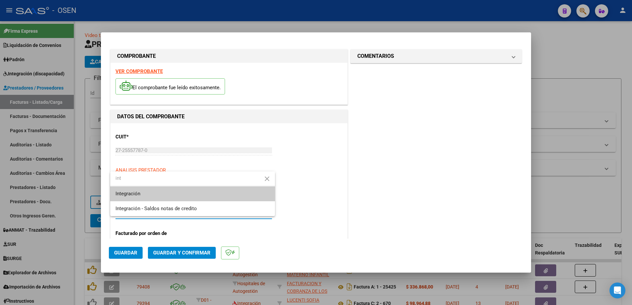
type input "int"
click at [186, 194] on span "Integración" at bounding box center [193, 194] width 154 height 15
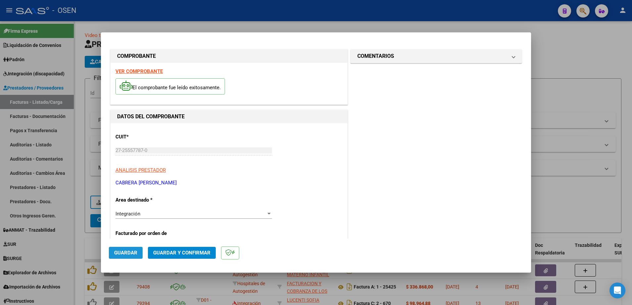
click at [125, 256] on span "Guardar" at bounding box center [125, 253] width 23 height 6
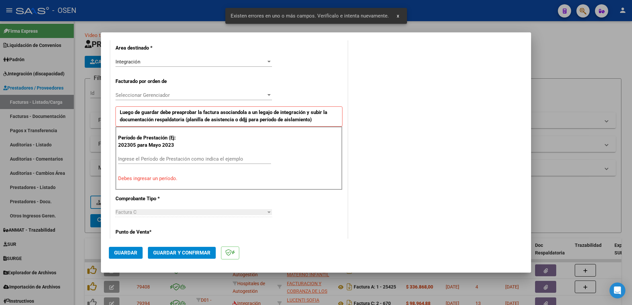
scroll to position [165, 0]
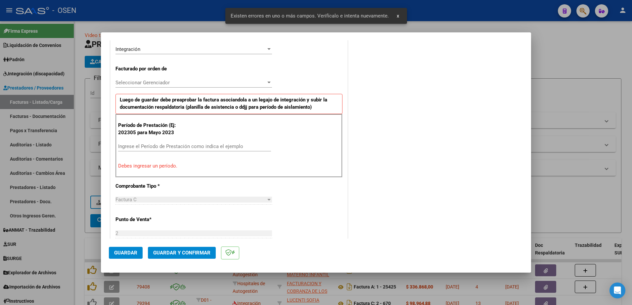
click at [174, 147] on input "Ingrese el Período de Prestación como indica el ejemplo" at bounding box center [194, 147] width 153 height 6
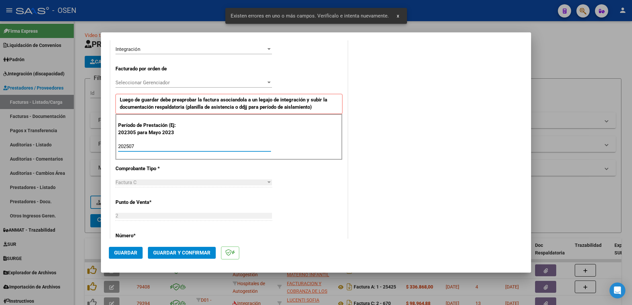
type input "202507"
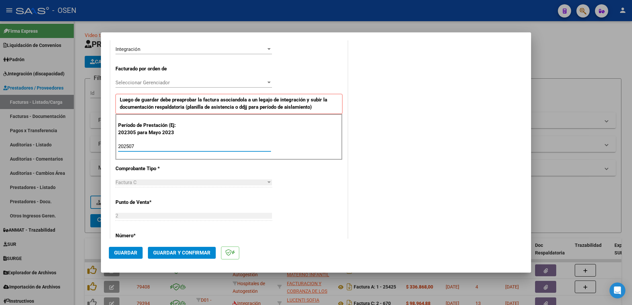
click at [132, 256] on button "Guardar" at bounding box center [126, 253] width 34 height 12
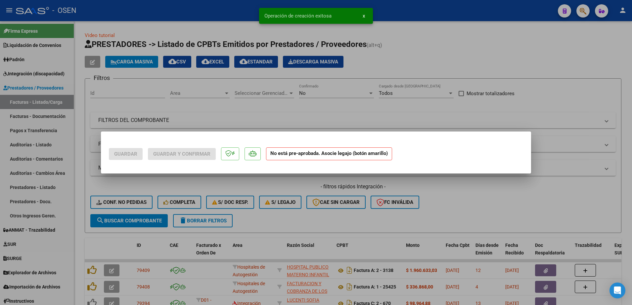
scroll to position [0, 0]
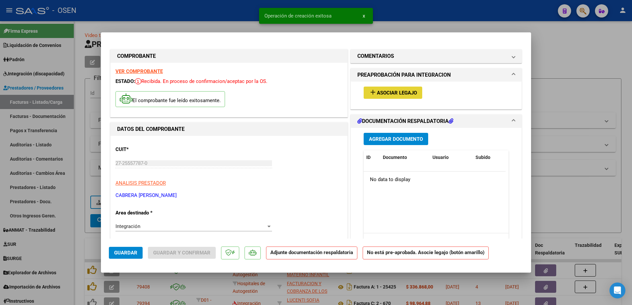
click at [401, 97] on button "add Asociar Legajo" at bounding box center [393, 93] width 59 height 12
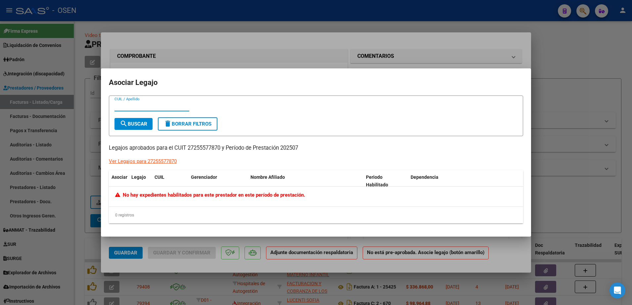
click at [73, 232] on div at bounding box center [316, 152] width 632 height 305
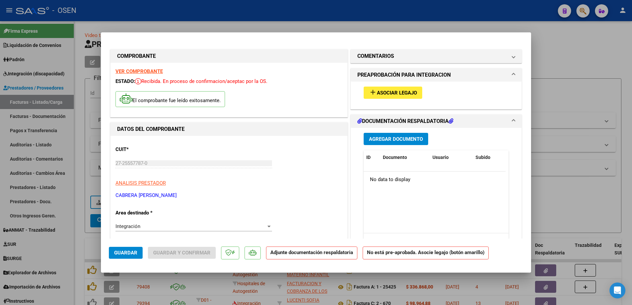
click at [377, 93] on span "Asociar Legajo" at bounding box center [397, 93] width 40 height 6
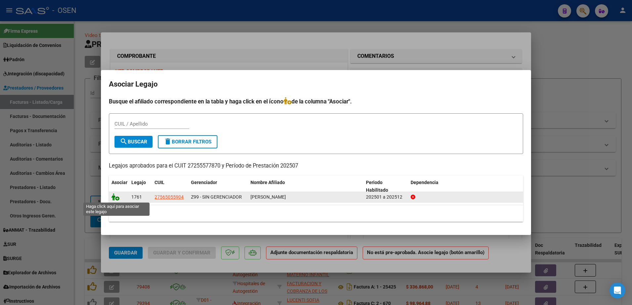
click at [115, 198] on icon at bounding box center [116, 197] width 8 height 7
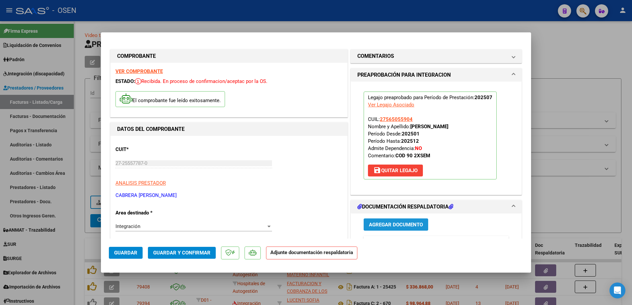
click at [410, 221] on button "Agregar Documento" at bounding box center [396, 225] width 65 height 12
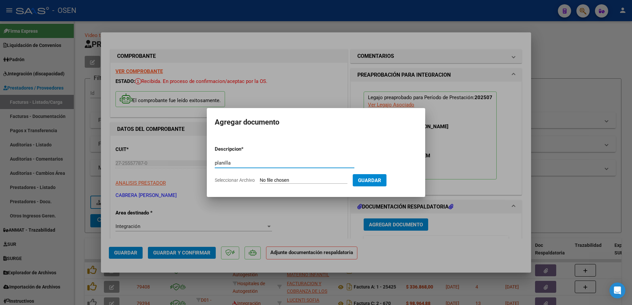
type input "planilla"
click at [260, 178] on input "Seleccionar Archivo" at bounding box center [304, 181] width 88 height 6
type input "C:\fakepath\Asistencia [PERSON_NAME].pdf"
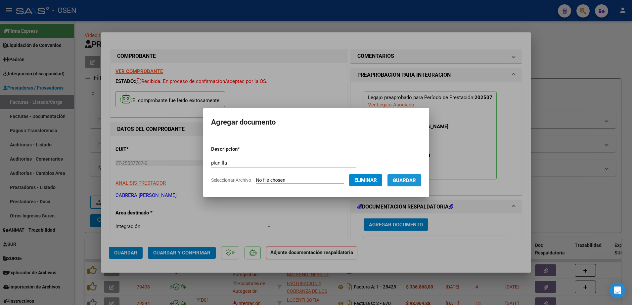
click at [406, 180] on span "Guardar" at bounding box center [404, 181] width 23 height 6
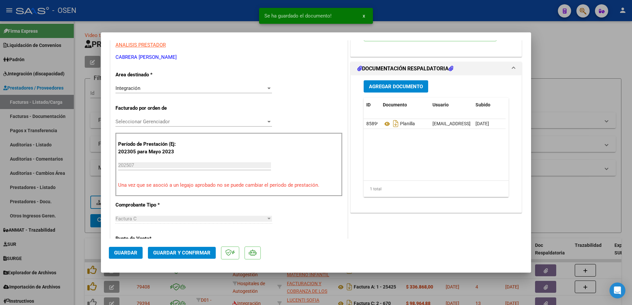
scroll to position [142, 0]
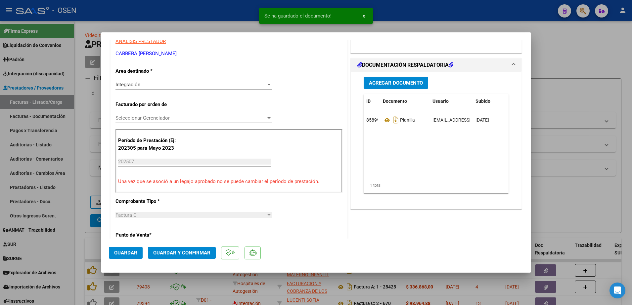
click at [133, 250] on span "Guardar" at bounding box center [125, 253] width 23 height 6
click at [80, 216] on div at bounding box center [316, 152] width 632 height 305
type input "$ 0,00"
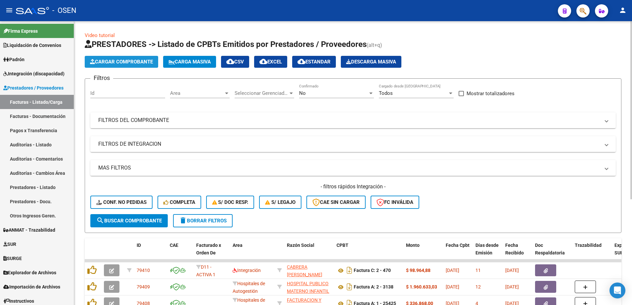
click at [143, 60] on span "Cargar Comprobante" at bounding box center [121, 62] width 63 height 6
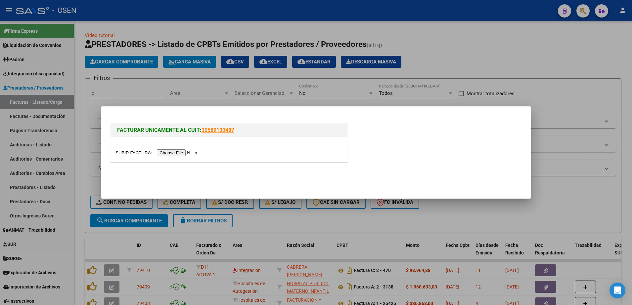
click at [173, 154] on input "file" at bounding box center [158, 153] width 84 height 7
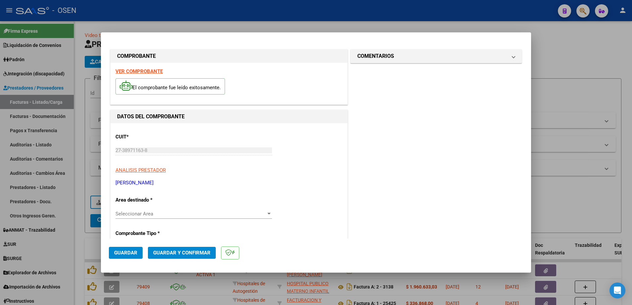
click at [160, 73] on strong "VER COMPROBANTE" at bounding box center [139, 72] width 47 height 6
click at [162, 212] on span "Seleccionar Area" at bounding box center [191, 214] width 151 height 6
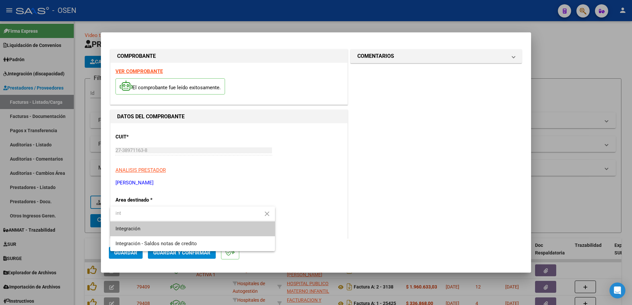
type input "int"
click at [148, 225] on span "Integración" at bounding box center [193, 229] width 154 height 15
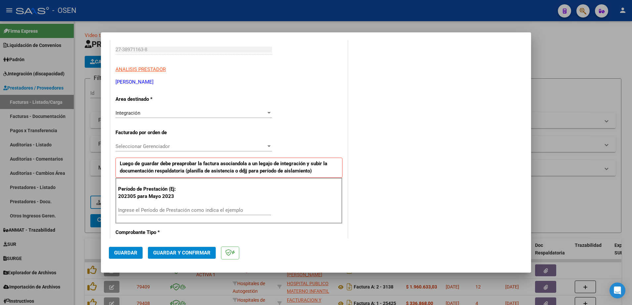
scroll to position [121, 0]
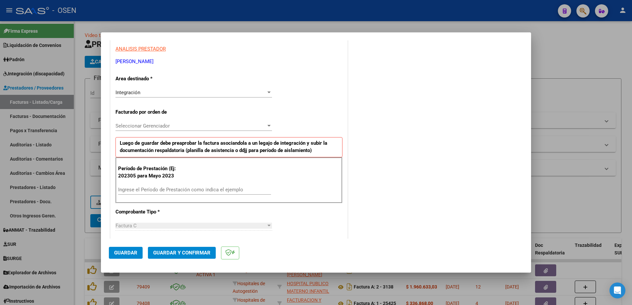
click at [239, 127] on span "Seleccionar Gerenciador" at bounding box center [191, 126] width 151 height 6
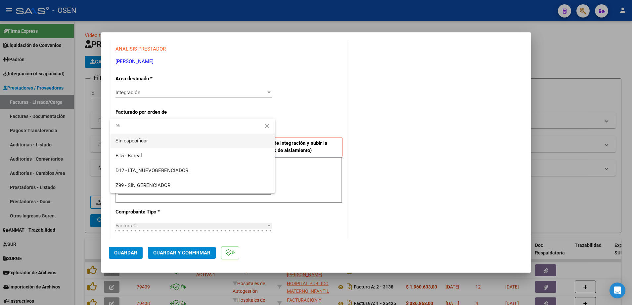
type input "r"
type input "g"
type input "osen"
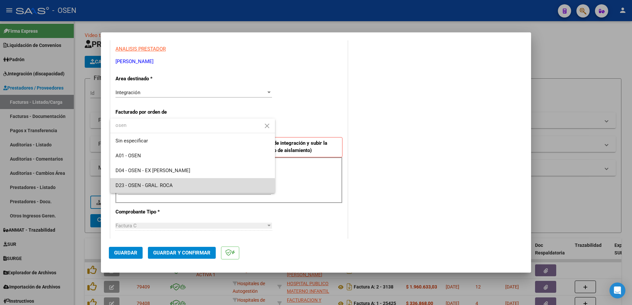
click at [167, 189] on span "D23 - OSEN - GRAL. ROCA" at bounding box center [193, 185] width 154 height 15
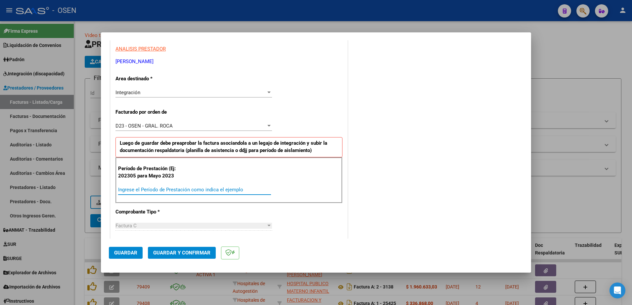
click at [137, 187] on input "Ingrese el Período de Prestación como indica el ejemplo" at bounding box center [194, 190] width 153 height 6
type input "202507"
click at [130, 254] on span "Guardar" at bounding box center [125, 253] width 23 height 6
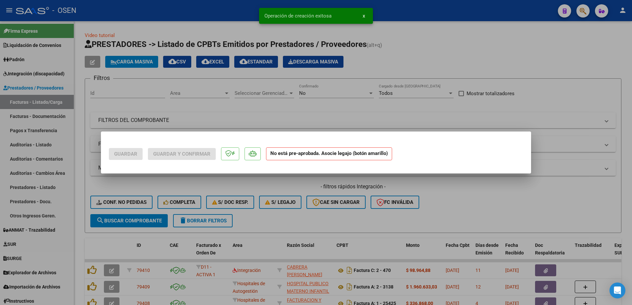
scroll to position [0, 0]
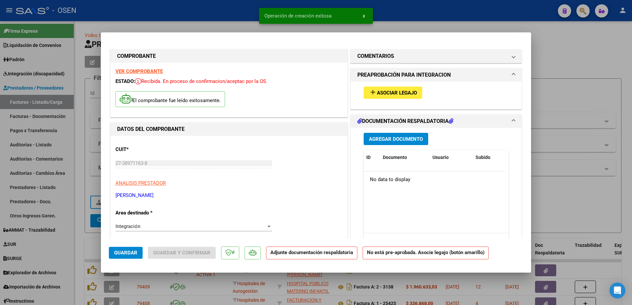
click at [403, 90] on span "Asociar Legajo" at bounding box center [397, 93] width 40 height 6
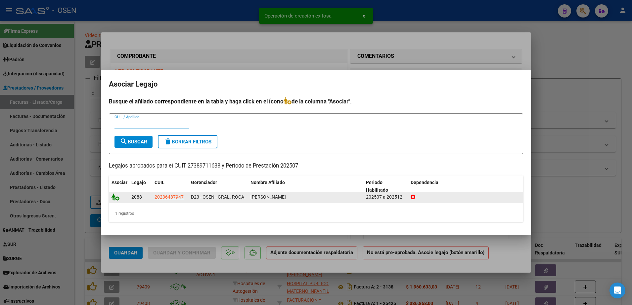
click at [116, 201] on icon at bounding box center [116, 197] width 8 height 7
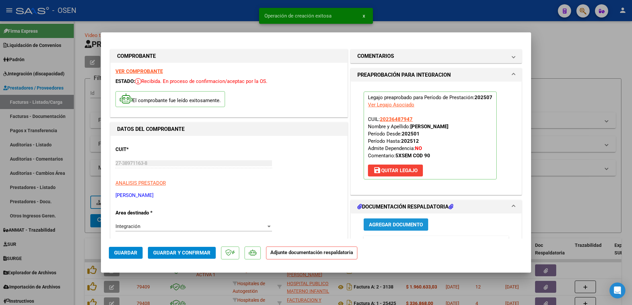
click at [397, 222] on span "Agregar Documento" at bounding box center [396, 225] width 54 height 6
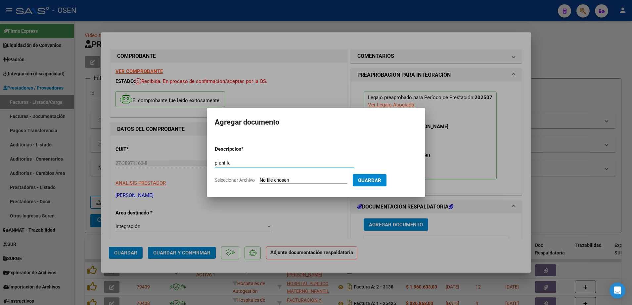
type input "planilla"
click at [260, 178] on input "Seleccionar Archivo" at bounding box center [304, 181] width 88 height 6
type input "C:\fakepath\ASISTENCIA [PERSON_NAME].pdf"
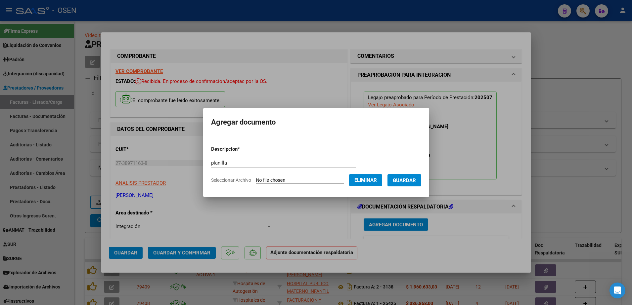
click at [409, 185] on button "Guardar" at bounding box center [405, 180] width 34 height 12
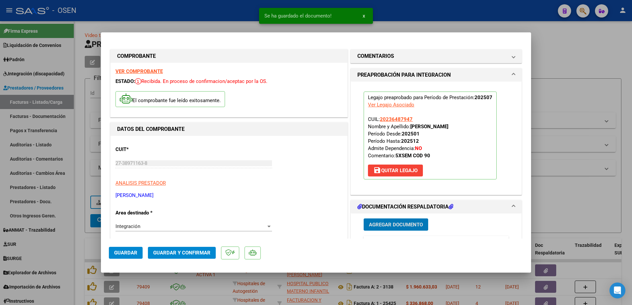
click at [133, 255] on span "Guardar" at bounding box center [125, 253] width 23 height 6
click at [79, 236] on div at bounding box center [316, 152] width 632 height 305
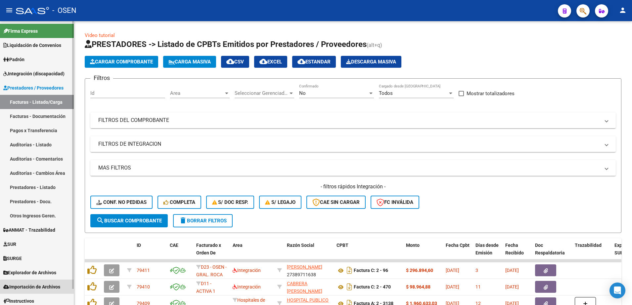
click at [41, 290] on span "Importación de Archivos" at bounding box center [31, 287] width 57 height 7
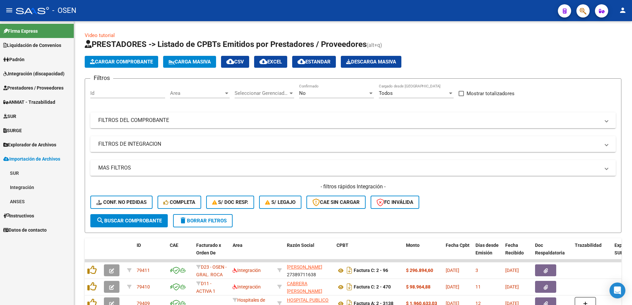
click at [32, 189] on link "Integración" at bounding box center [37, 187] width 74 height 14
click at [35, 228] on link "DS.DEVERR" at bounding box center [37, 230] width 74 height 14
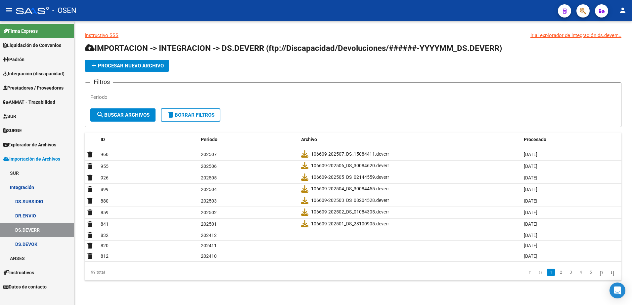
click at [45, 75] on span "Integración (discapacidad)" at bounding box center [33, 73] width 61 height 7
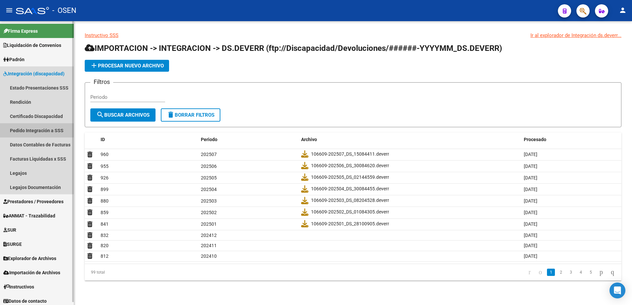
click at [32, 127] on link "Pedido Integración a SSS" at bounding box center [37, 130] width 74 height 14
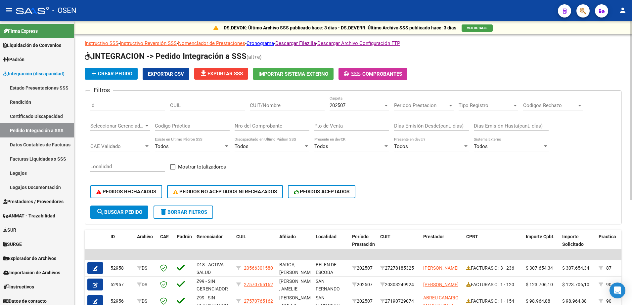
click at [231, 184] on div "PEDIDOS RECHAZADOS PEDIDOS NO ACEPTADOS NI RECHAZADOS PEDIDOS ACEPTADOS" at bounding box center [353, 192] width 526 height 28
click at [232, 193] on span "PEDIDOS NO ACEPTADOS NI RECHAZADOS" at bounding box center [225, 192] width 104 height 6
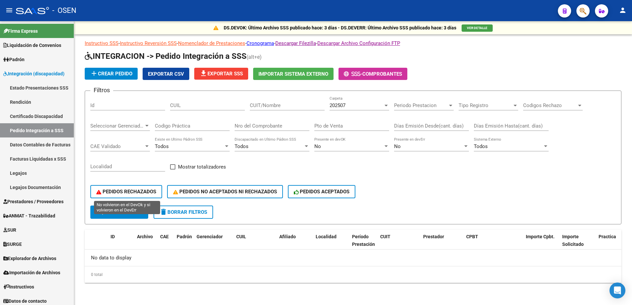
click at [140, 186] on button "PEDIDOS RECHAZADOS" at bounding box center [126, 191] width 72 height 13
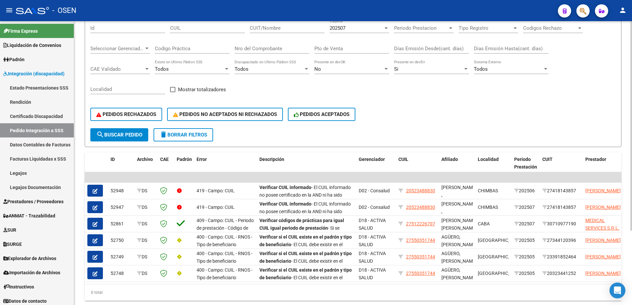
scroll to position [101, 0]
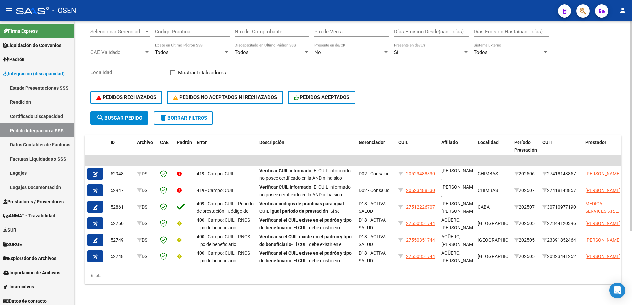
click at [632, 146] on html "menu - OSEN person Firma Express Liquidación de Convenios SSS - Sur Padrón Afil…" at bounding box center [316, 152] width 632 height 305
click at [625, 64] on div "DS.DEVOK: Último Archivo SSS publicado hace: 3 días - DS.DEVERR: Último Archivo…" at bounding box center [353, 116] width 558 height 379
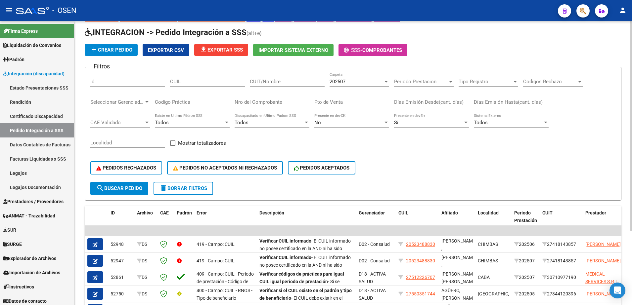
scroll to position [0, 0]
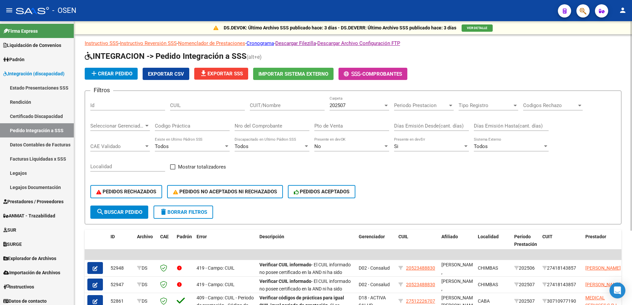
click at [632, 19] on html "menu - OSEN person Firma Express Liquidación de Convenios SSS - Sur Padrón Afil…" at bounding box center [316, 152] width 632 height 305
click at [177, 77] on button "Exportar CSV" at bounding box center [166, 74] width 47 height 12
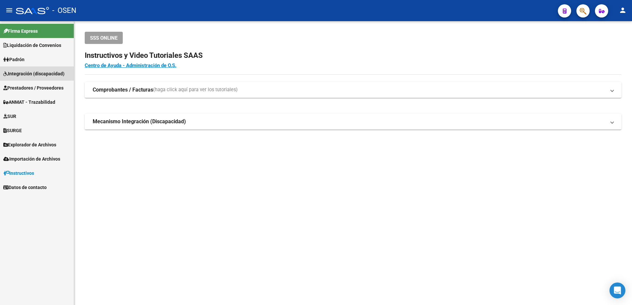
click at [33, 70] on link "Integración (discapacidad)" at bounding box center [37, 74] width 74 height 14
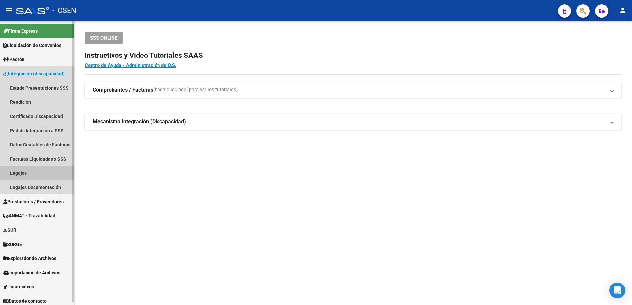
click at [29, 172] on link "Legajos" at bounding box center [37, 173] width 74 height 14
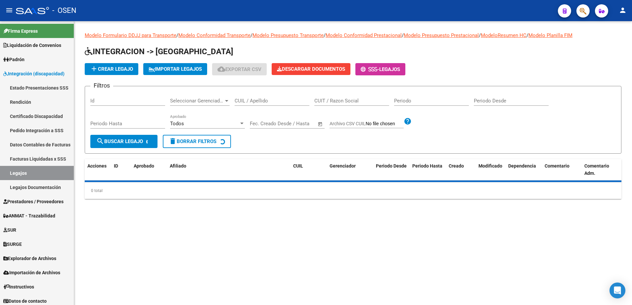
click at [274, 101] on input "CUIL / Apellido" at bounding box center [272, 101] width 75 height 6
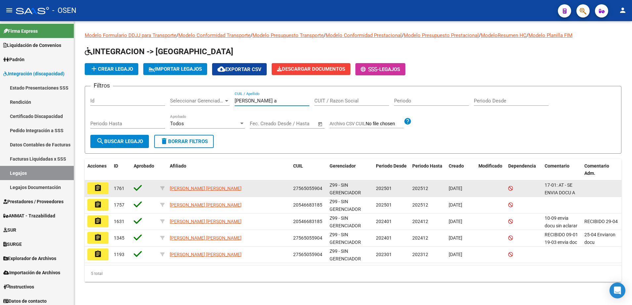
type input "bulacio a"
click at [101, 191] on mat-icon "assignment" at bounding box center [98, 188] width 8 height 8
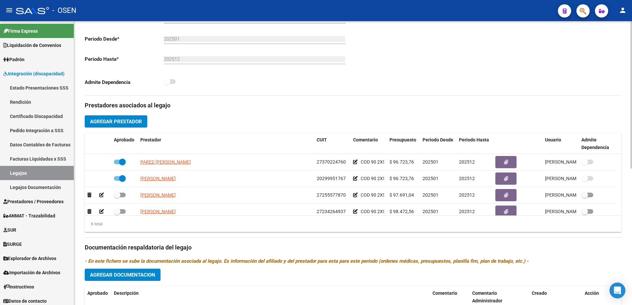
scroll to position [164, 0]
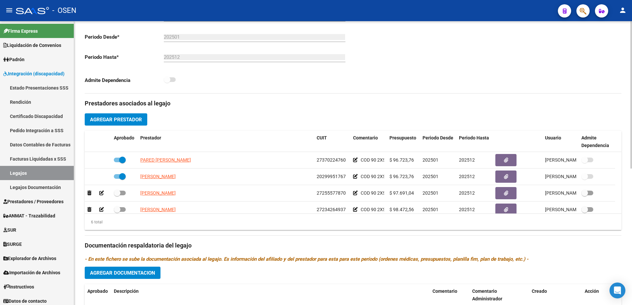
click at [629, 152] on div "arrow_back Editar 1761 save Guardar cambios Legajo de Integración Modelo Formul…" at bounding box center [354, 131] width 560 height 548
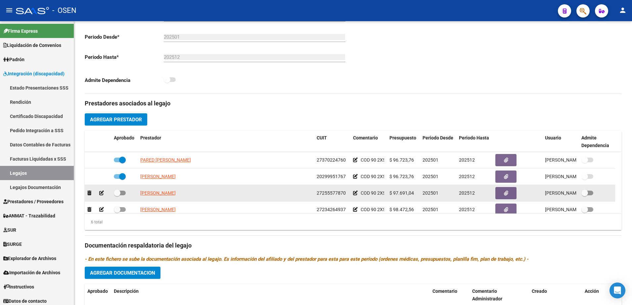
click at [118, 193] on span at bounding box center [117, 193] width 7 height 7
click at [117, 196] on input "checkbox" at bounding box center [117, 196] width 0 height 0
checkbox input "true"
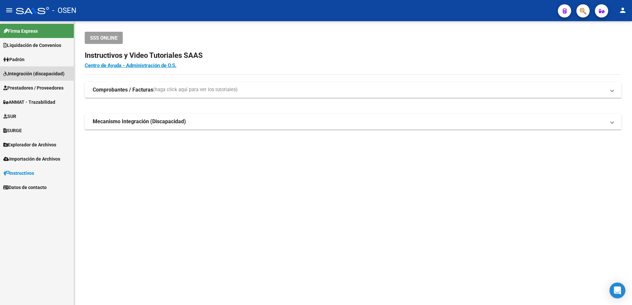
click at [41, 77] on span "Integración (discapacidad)" at bounding box center [33, 73] width 61 height 7
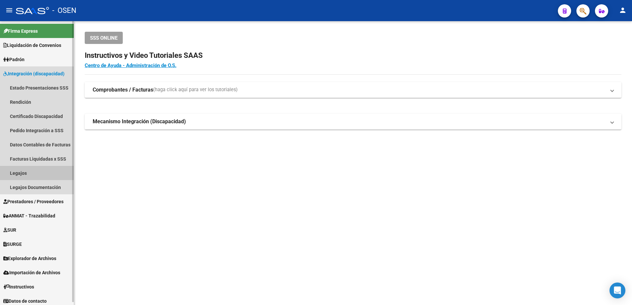
click at [23, 171] on link "Legajos" at bounding box center [37, 173] width 74 height 14
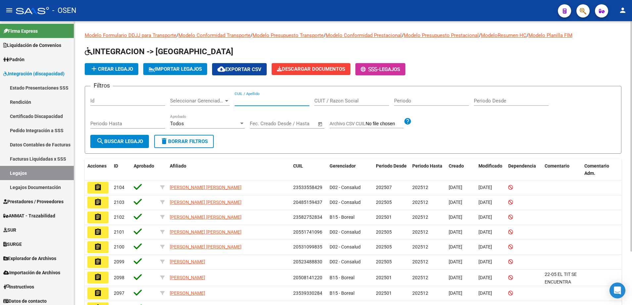
click at [278, 102] on input "CUIL / Apellido" at bounding box center [272, 101] width 75 height 6
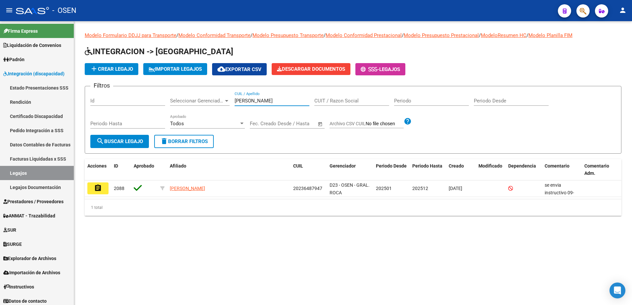
type input "jara"
